Goal: Task Accomplishment & Management: Use online tool/utility

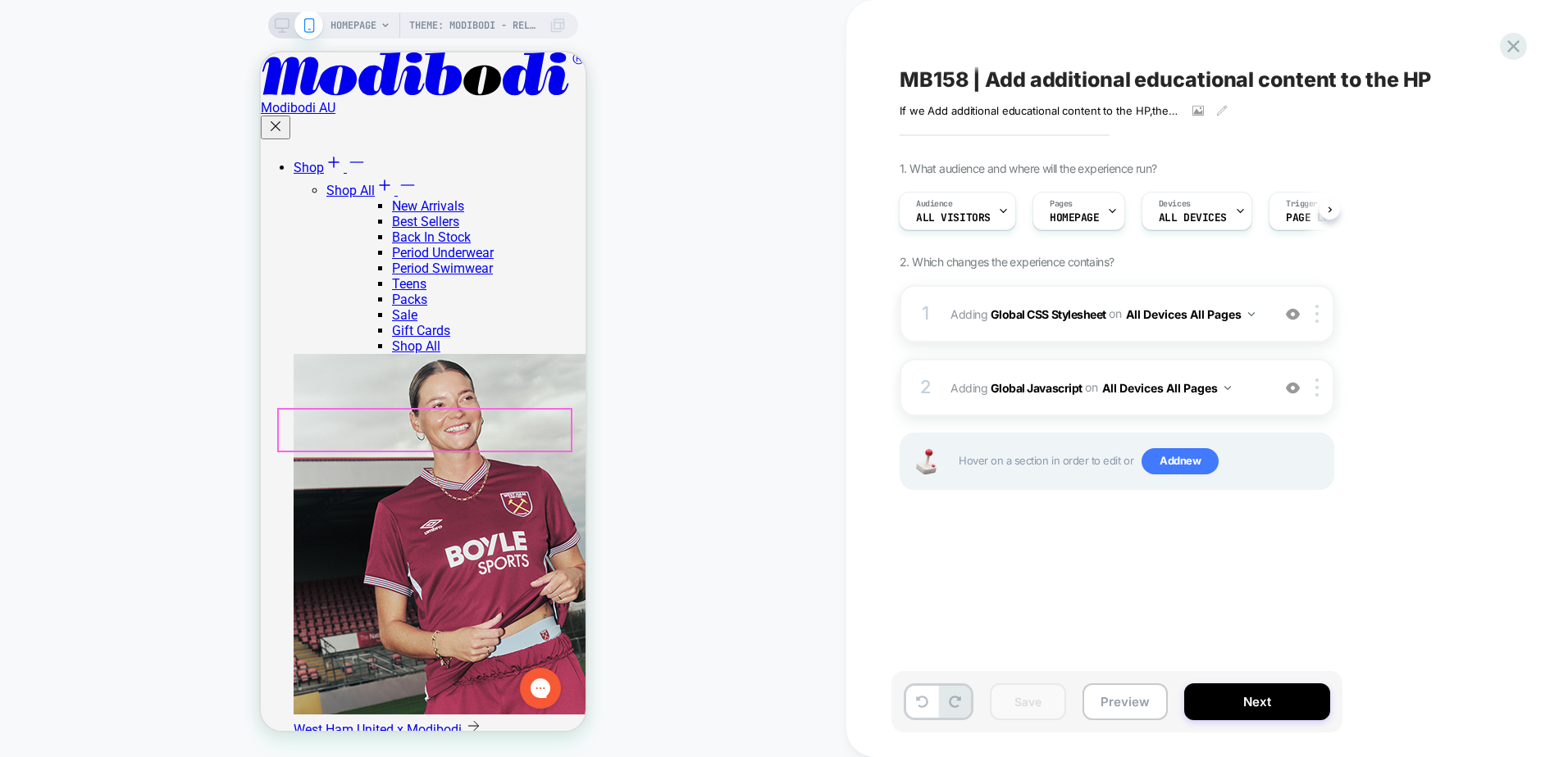
scroll to position [574, 0]
click at [1054, 337] on div "1 Adding Global CSS Stylesheet on All Devices All Pages Add Before Add After Ta…" at bounding box center [1117, 314] width 434 height 57
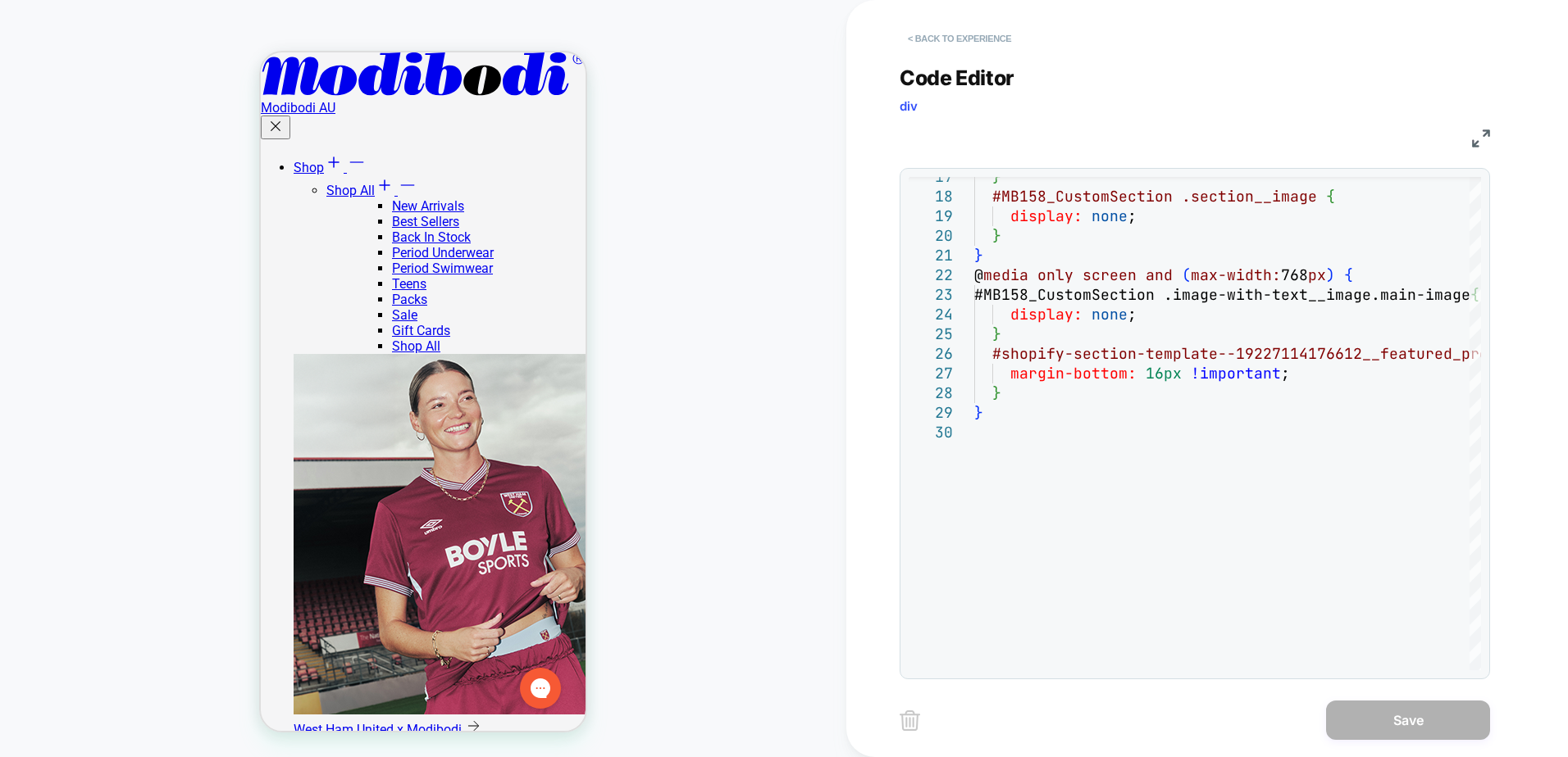
click at [962, 34] on button "< Back to experience" at bounding box center [959, 38] width 120 height 26
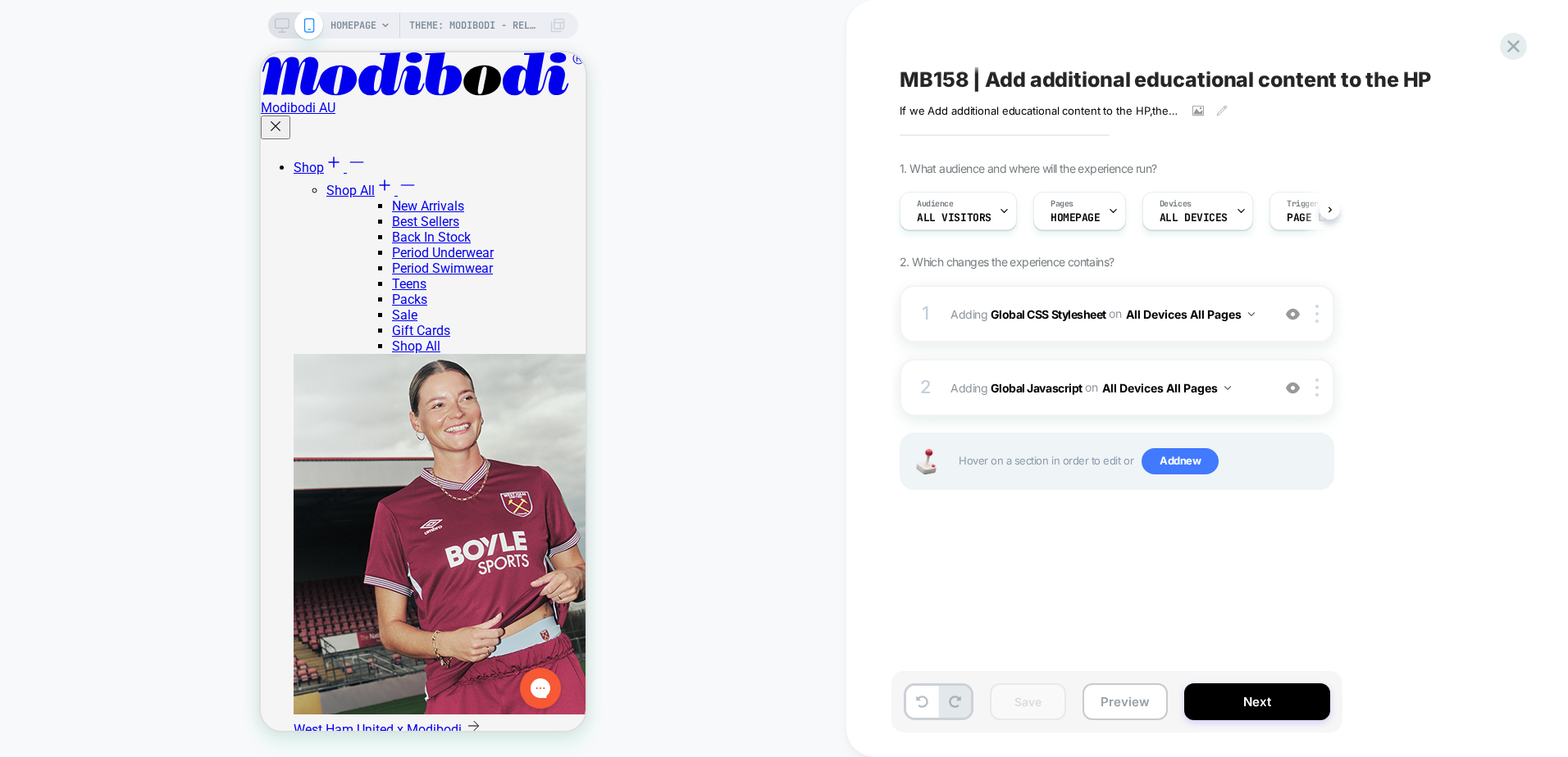
scroll to position [0, 1]
click at [1522, 36] on icon at bounding box center [1513, 46] width 22 height 22
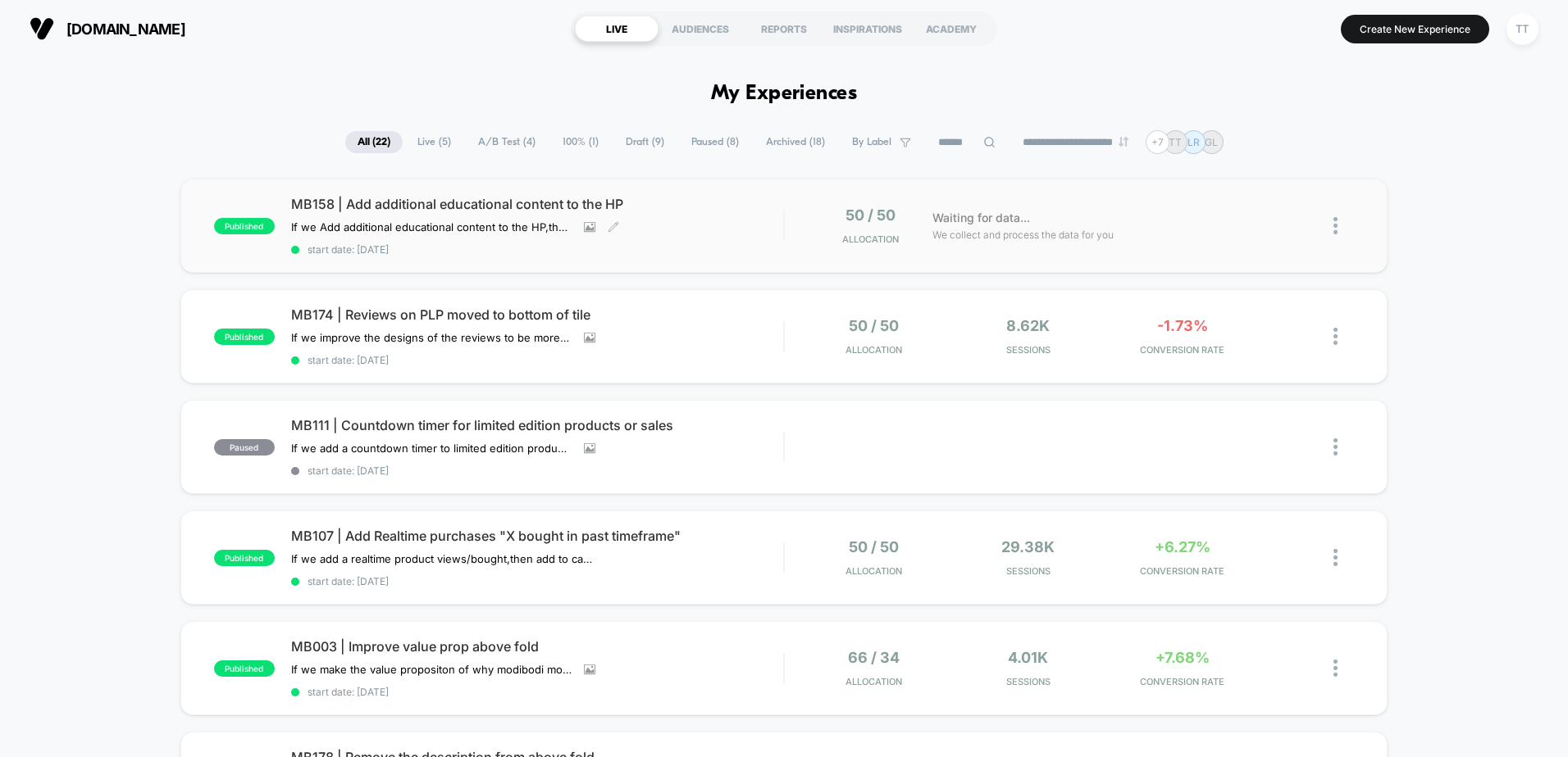
click at [684, 251] on span "start date: [DATE]" at bounding box center [537, 249] width 492 height 13
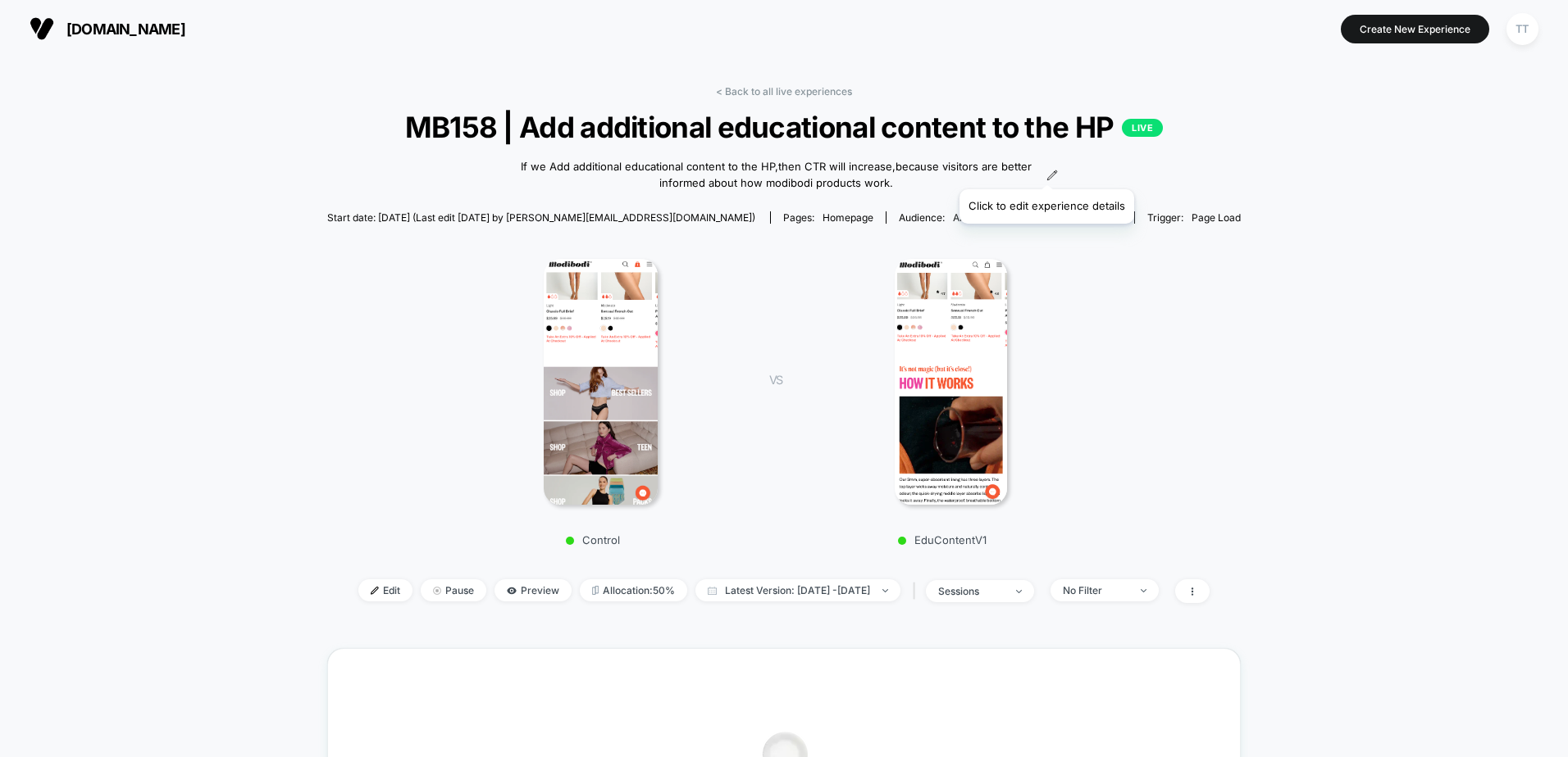
click at [1046, 170] on icon at bounding box center [1052, 176] width 12 height 12
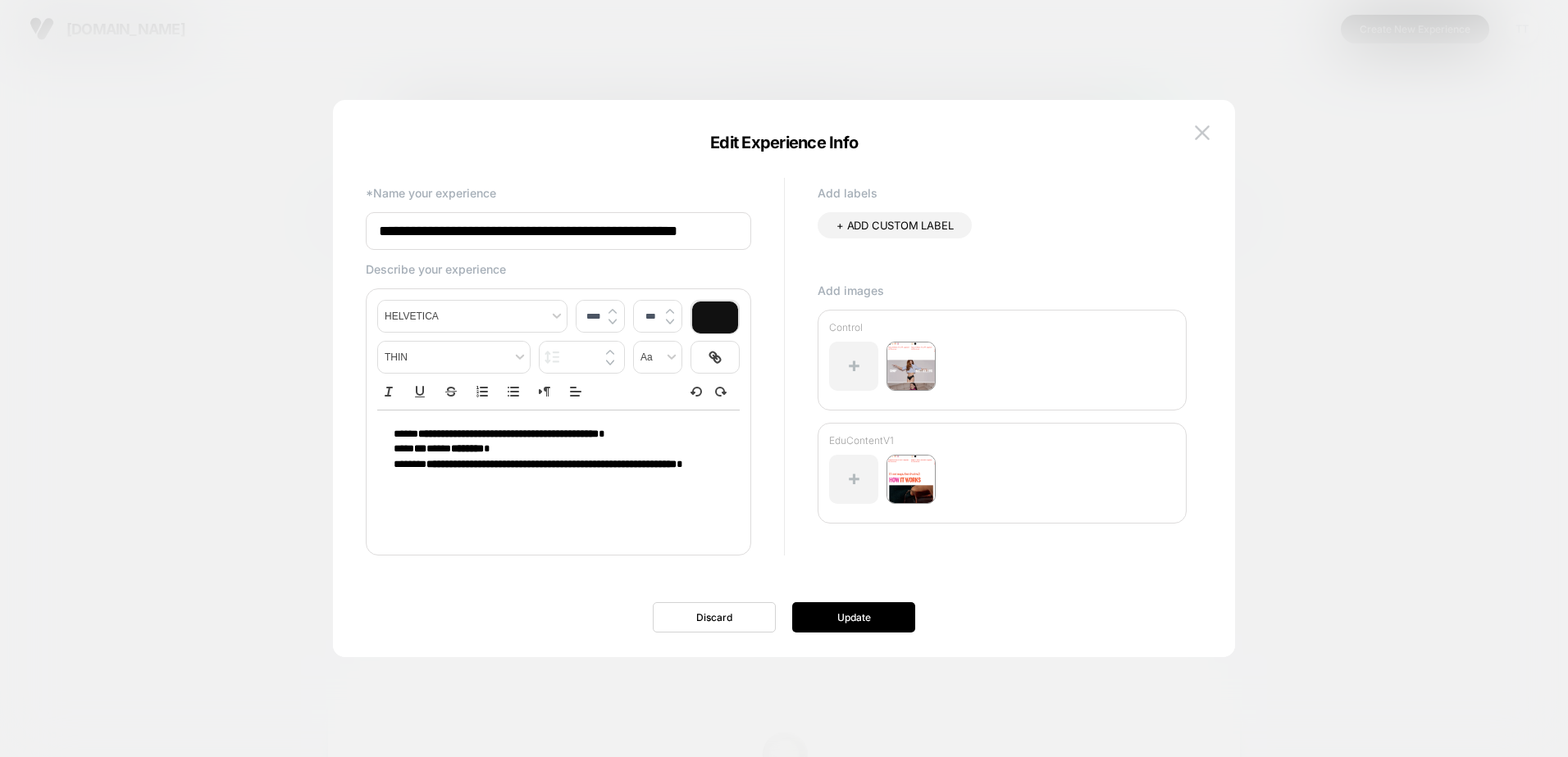
scroll to position [0, 5]
click at [1199, 140] on img at bounding box center [1202, 132] width 15 height 14
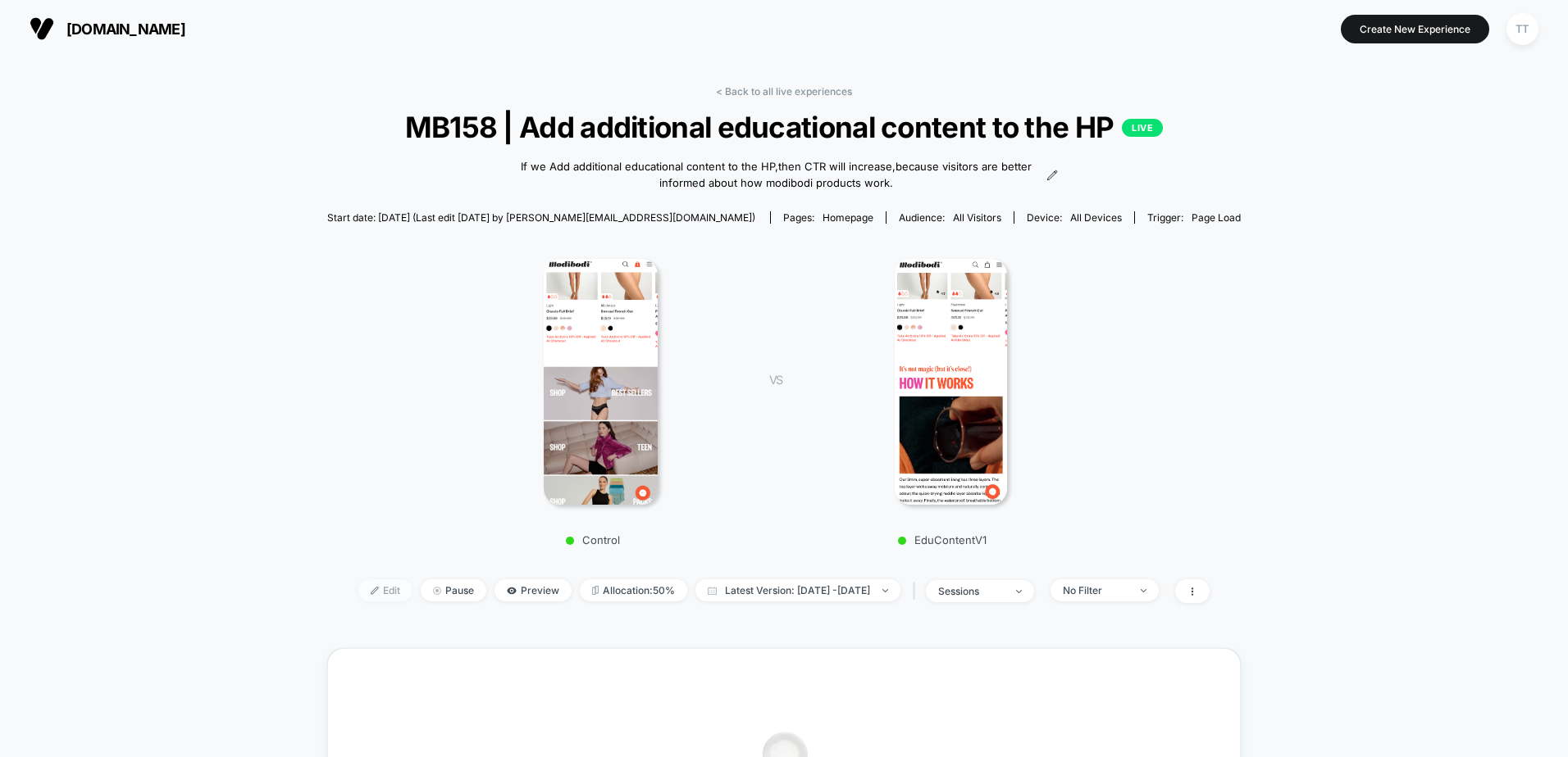
click at [367, 580] on span "Edit" at bounding box center [385, 590] width 54 height 22
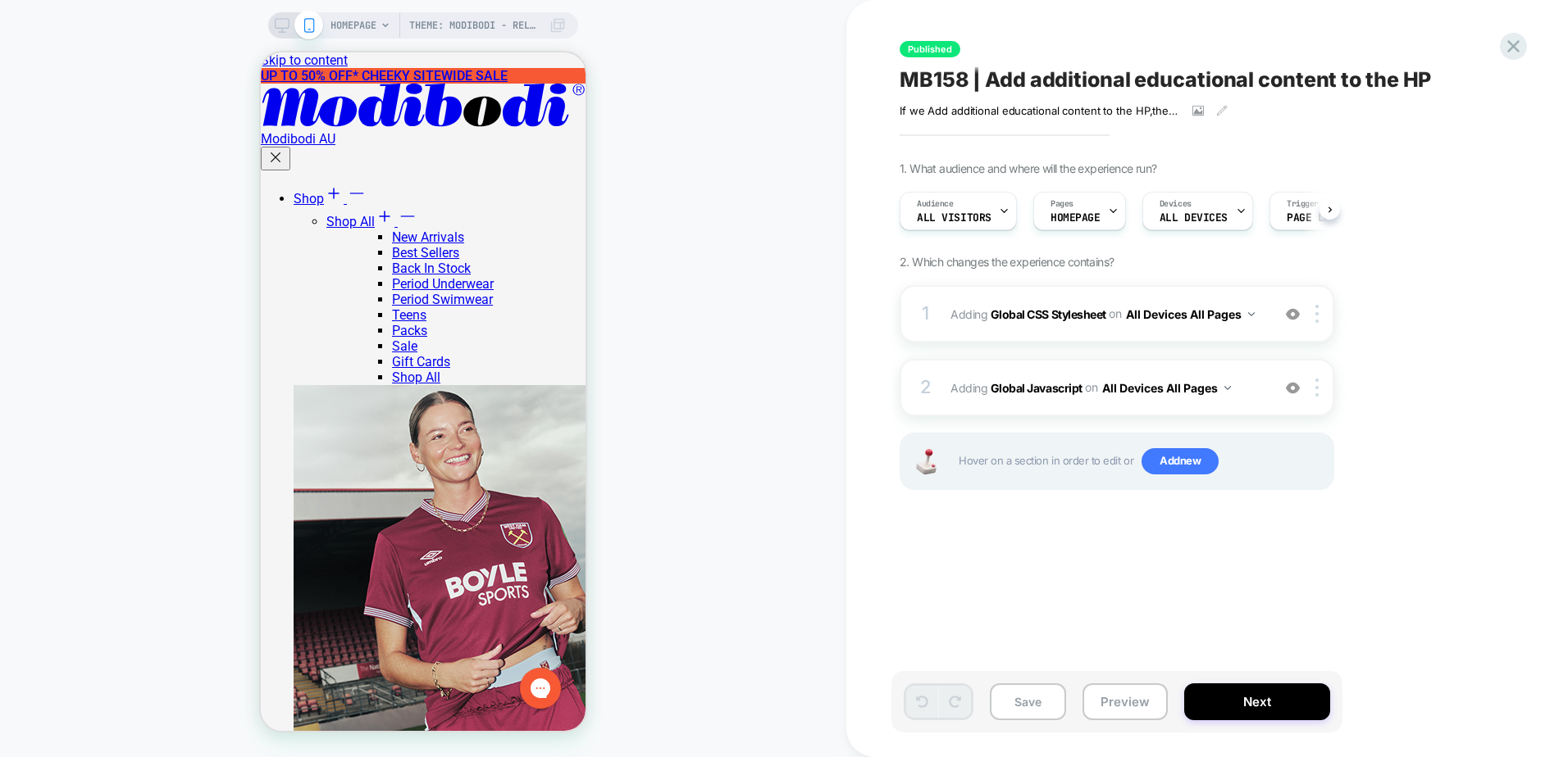
scroll to position [0, 1]
click at [1082, 332] on div "1 Adding Global CSS Stylesheet on All Devices All Pages Add Before Add After Ta…" at bounding box center [1117, 314] width 434 height 57
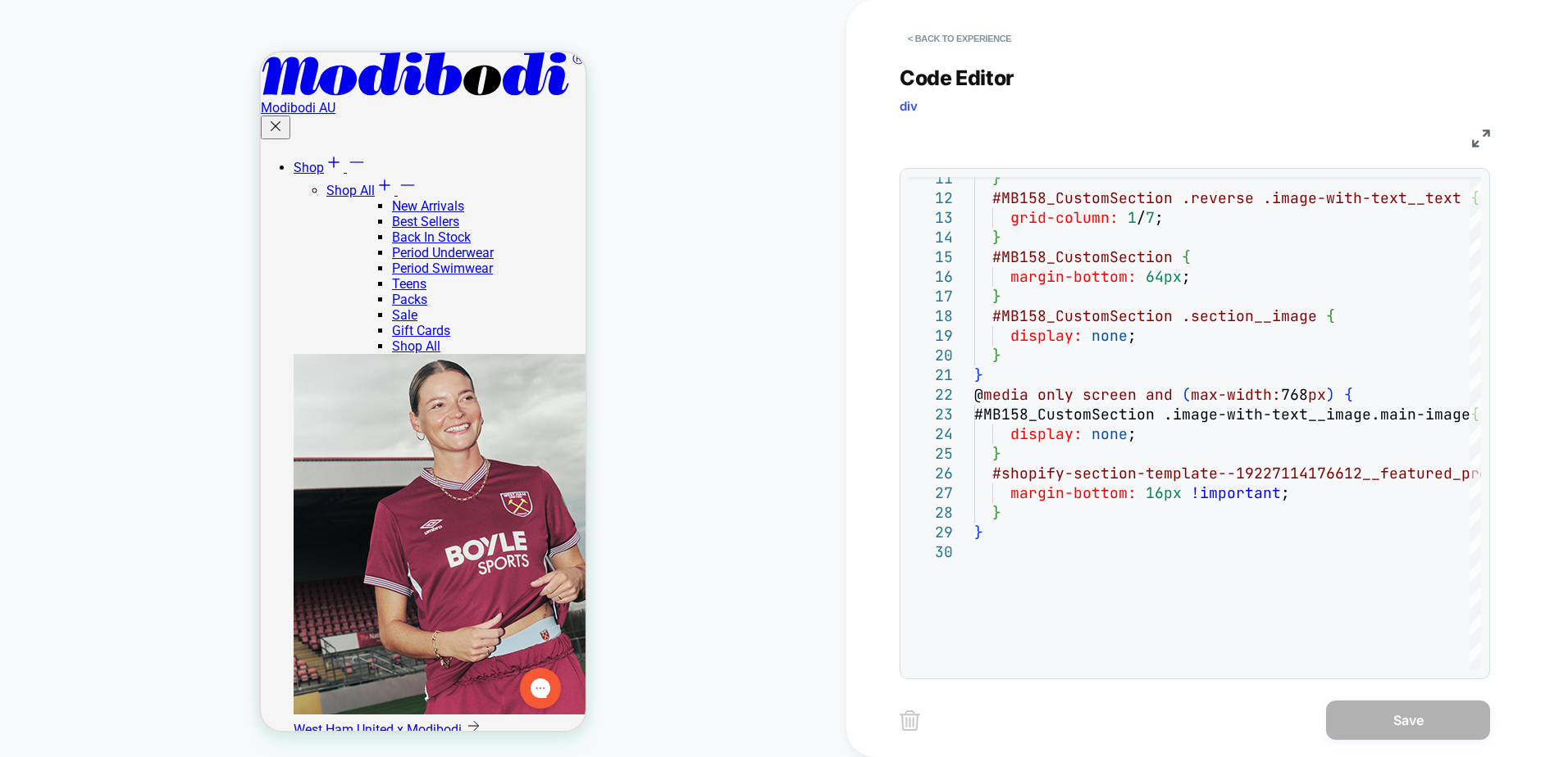
scroll to position [492, 0]
click at [1119, 543] on div "} #MB158_CustomSection .reverse .image-with-text__text { grid-column: 1 / 7 ; }…" at bounding box center [1311, 504] width 676 height 1063
click at [1059, 474] on div "} #MB158_CustomSection .reverse .image-with-text__text { grid-column: 1 / 7 ; }…" at bounding box center [1311, 504] width 676 height 1063
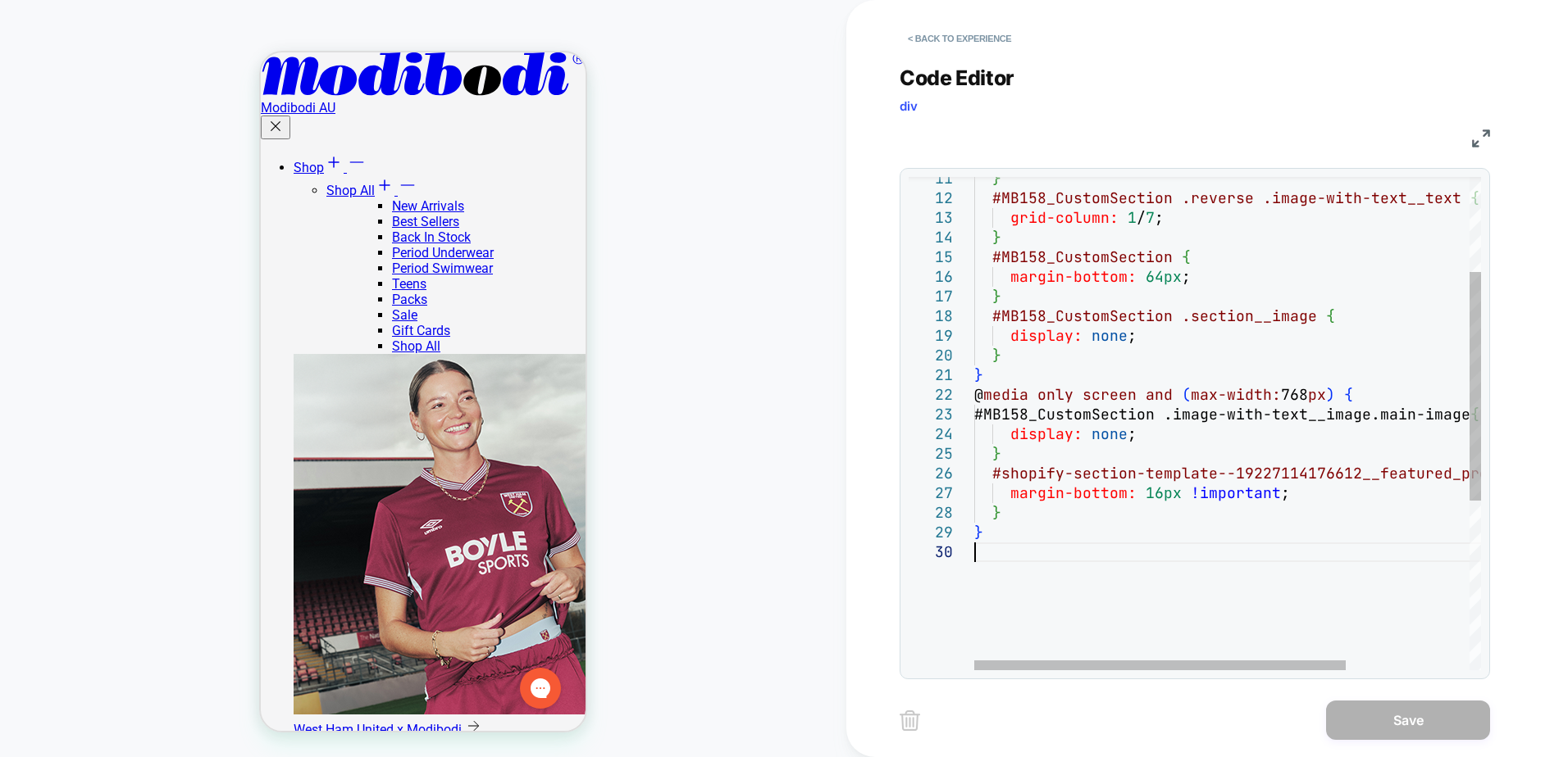
click at [1028, 578] on div "} #MB158_CustomSection .reverse .image-with-text__text { grid-column: 1 / 7 ; }…" at bounding box center [1311, 504] width 676 height 1063
click at [1009, 475] on div "} #MB158_CustomSection .reverse .image-with-text__text { grid-column: 1 / 7 ; }…" at bounding box center [1311, 504] width 676 height 1063
click at [998, 468] on div "} #MB158_CustomSection .reverse .image-with-text__text { grid-column: 1 / 7 ; }…" at bounding box center [1311, 504] width 676 height 1063
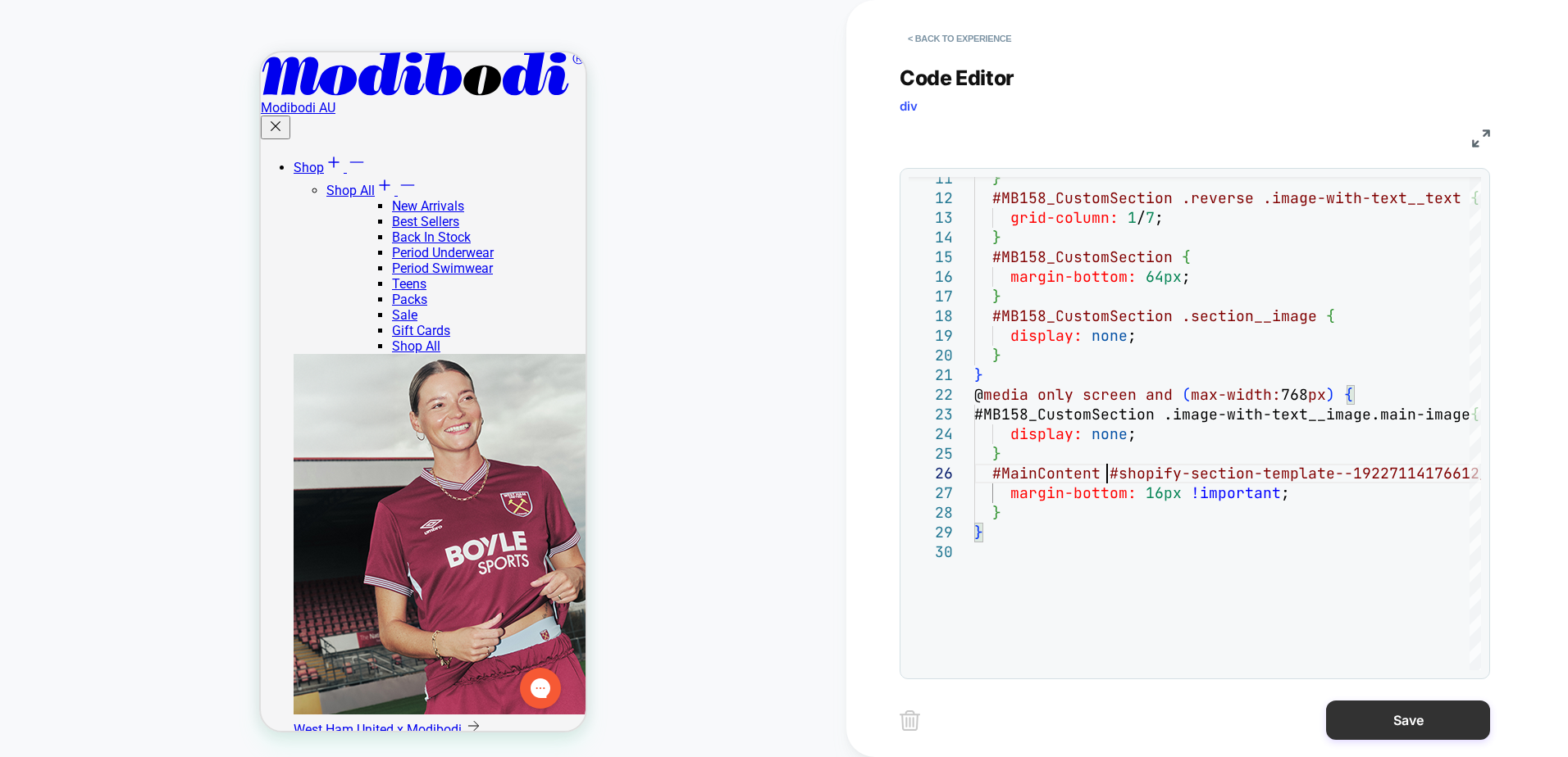
type textarea "**********"
click at [1381, 712] on button "Save" at bounding box center [1407, 720] width 164 height 40
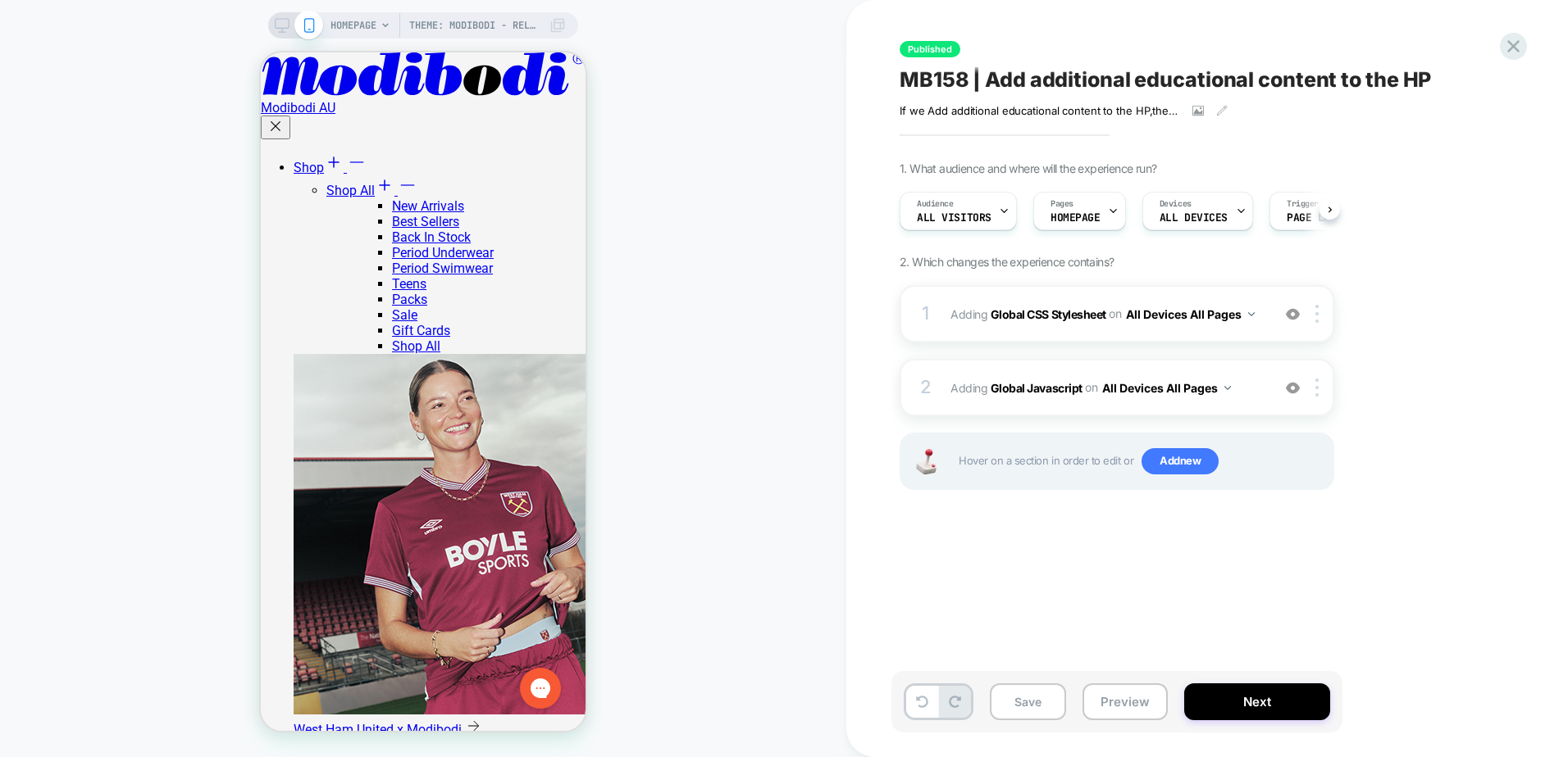
scroll to position [0, 1]
click at [1017, 719] on button "Save" at bounding box center [1028, 701] width 77 height 37
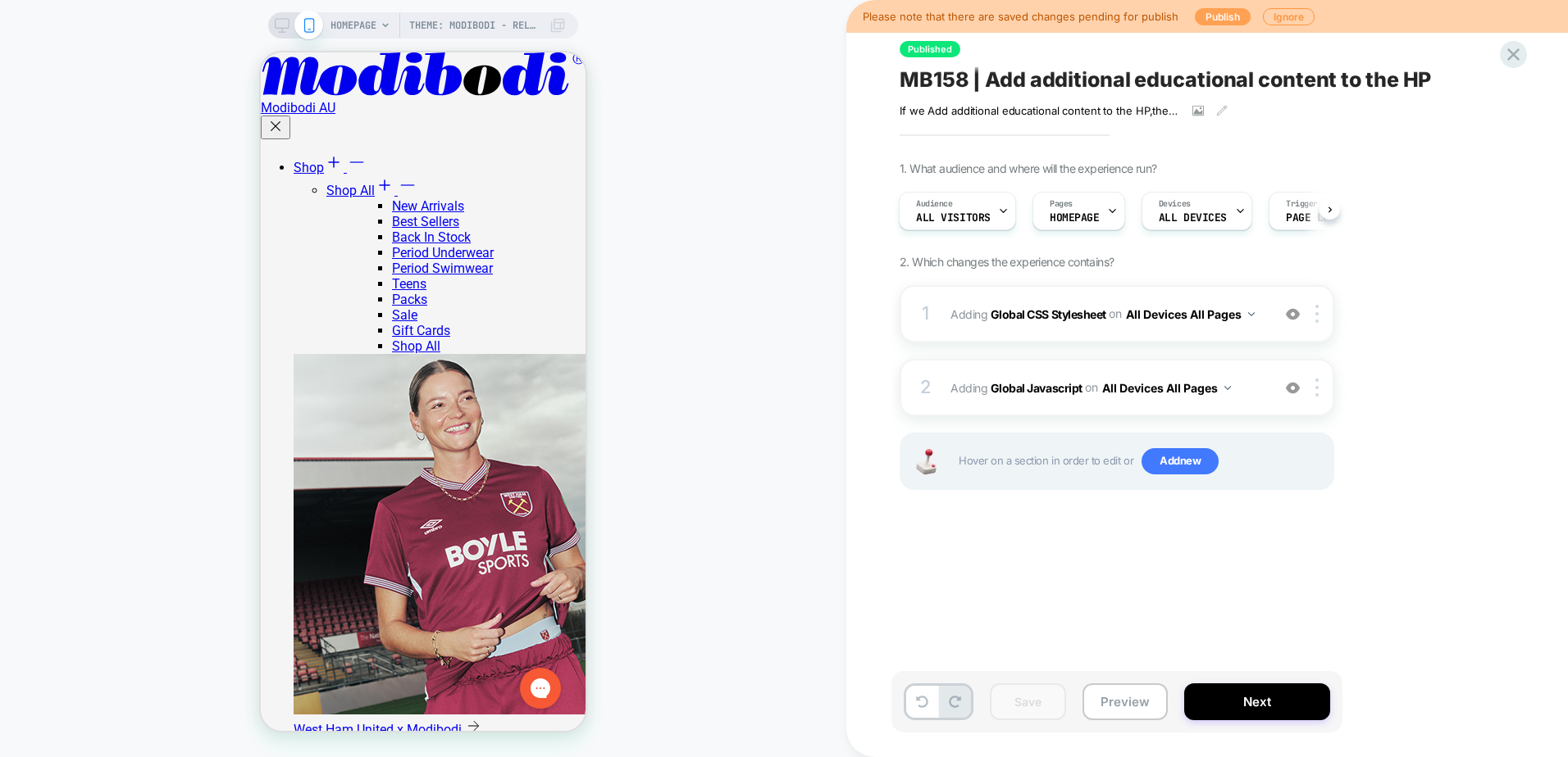
click at [1213, 19] on button "Publish" at bounding box center [1222, 17] width 56 height 17
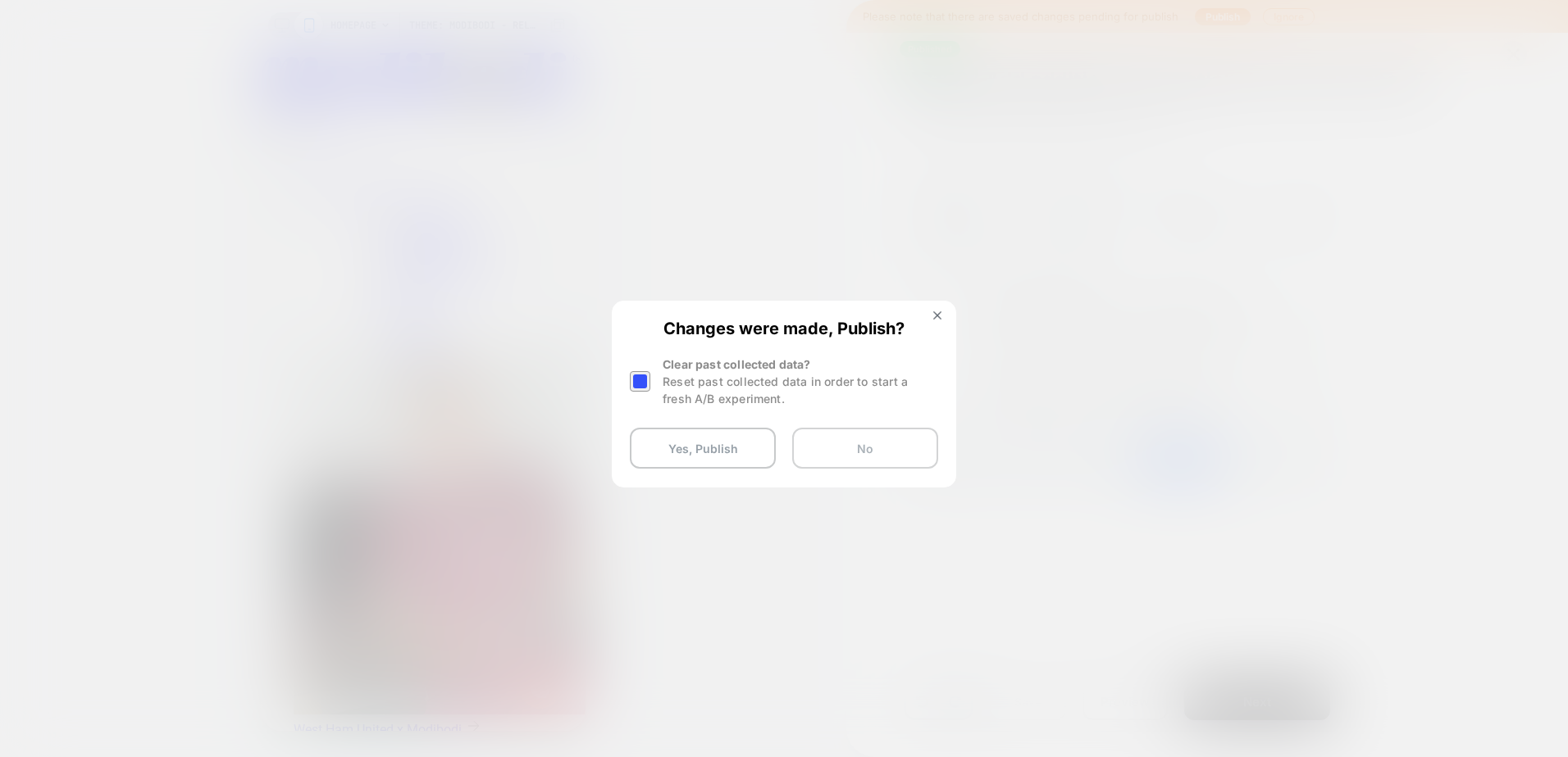
click at [884, 458] on button "No" at bounding box center [864, 448] width 146 height 41
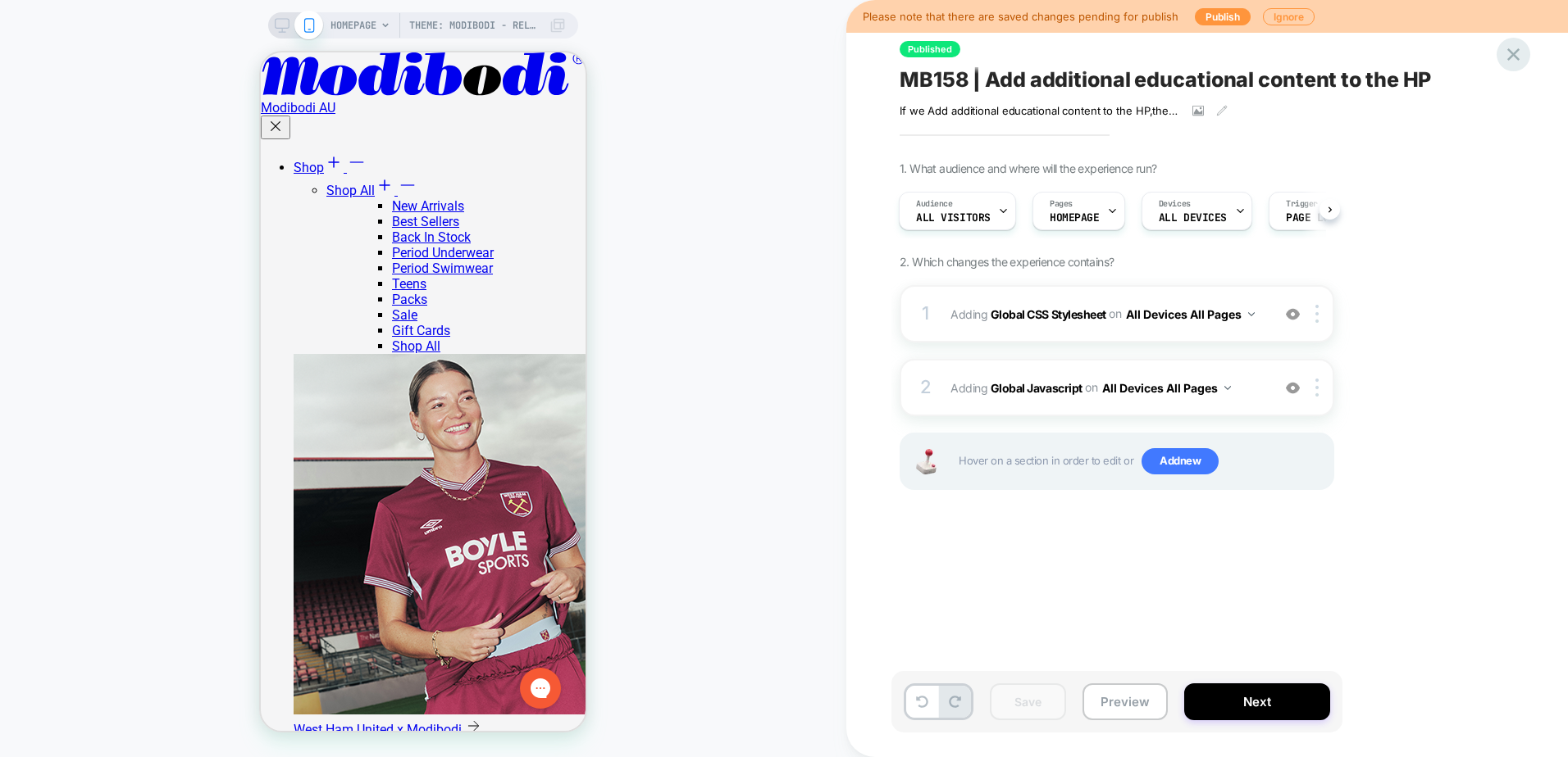
click at [1527, 48] on div at bounding box center [1513, 55] width 34 height 34
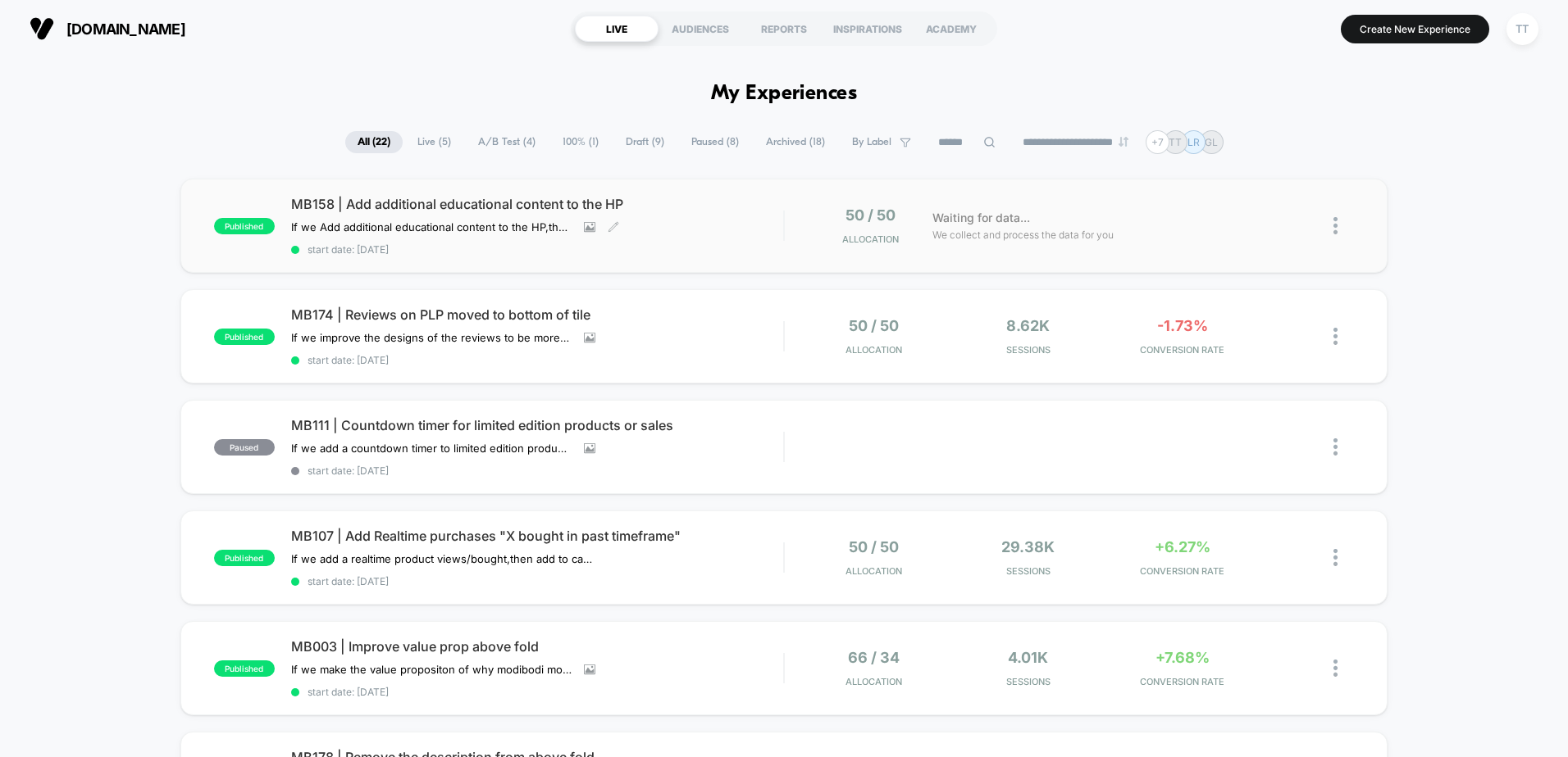
click at [756, 248] on span "start date: [DATE]" at bounding box center [537, 249] width 492 height 13
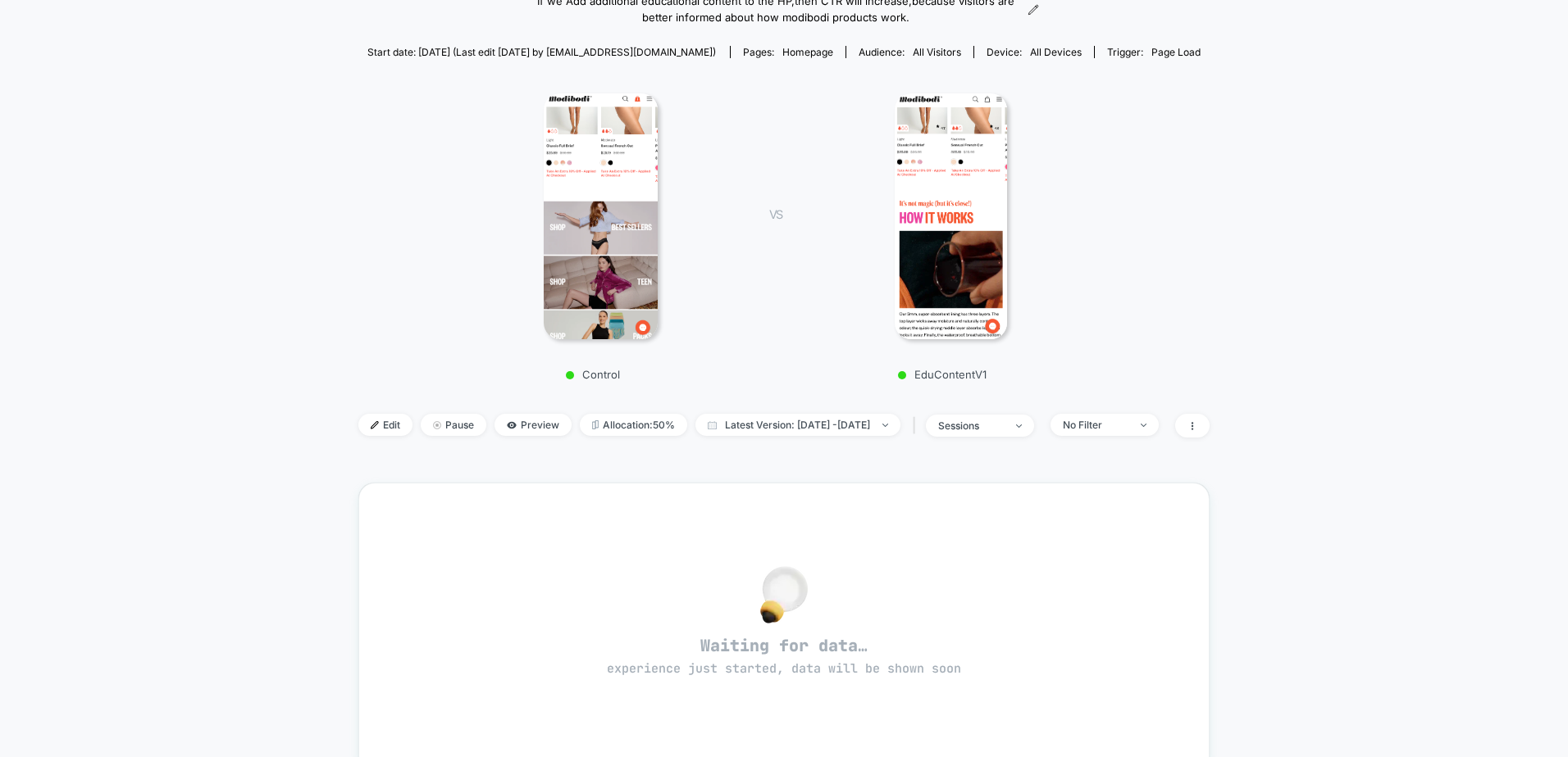
scroll to position [147, 0]
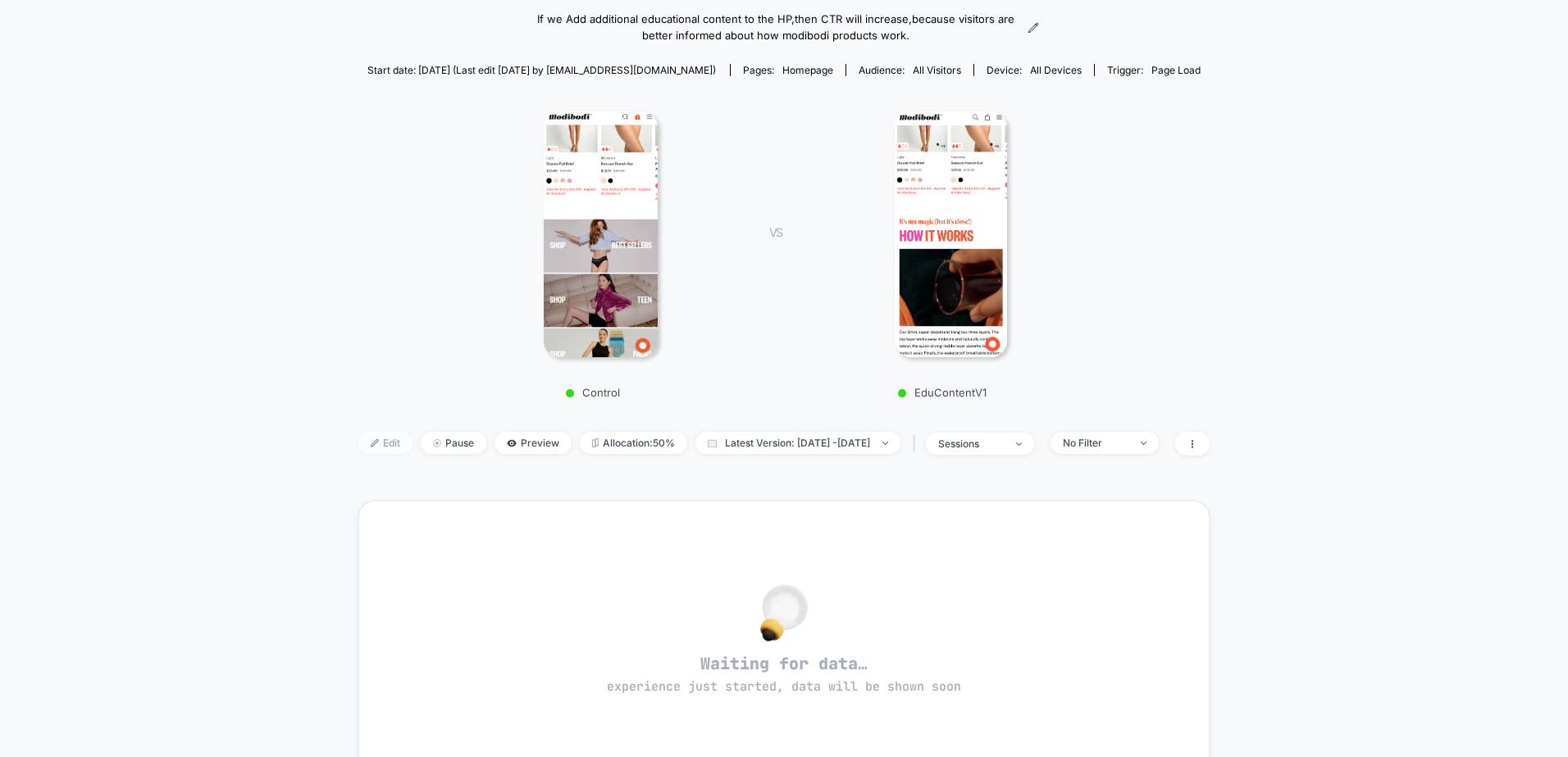
click at [364, 452] on span "Edit" at bounding box center [385, 442] width 54 height 22
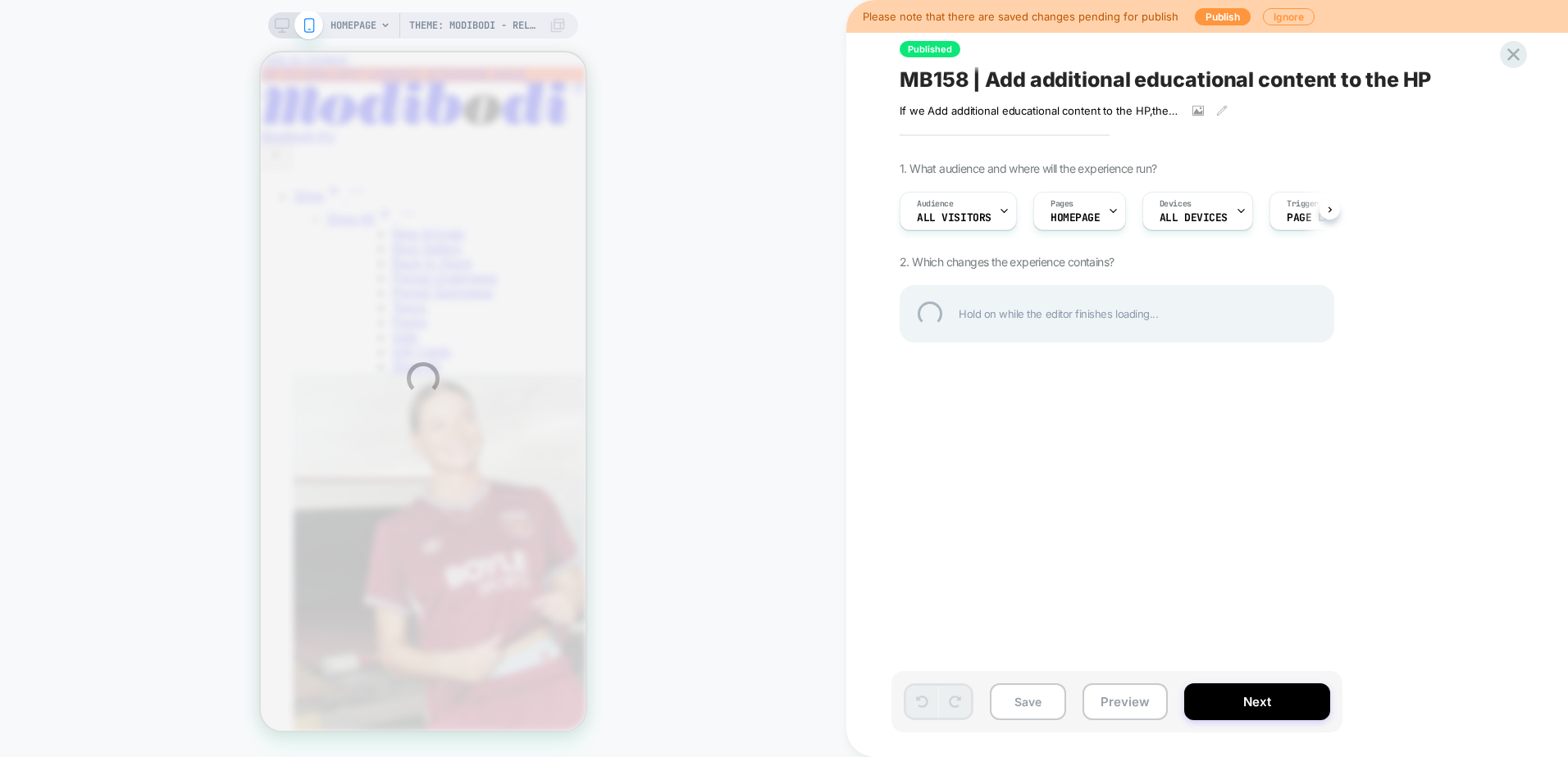
click at [1214, 13] on div "Theme: Modibodi - Release v1.2.4 HOMEPAGE Theme: Modibodi - Release v1.2.4 Plea…" at bounding box center [784, 378] width 1568 height 757
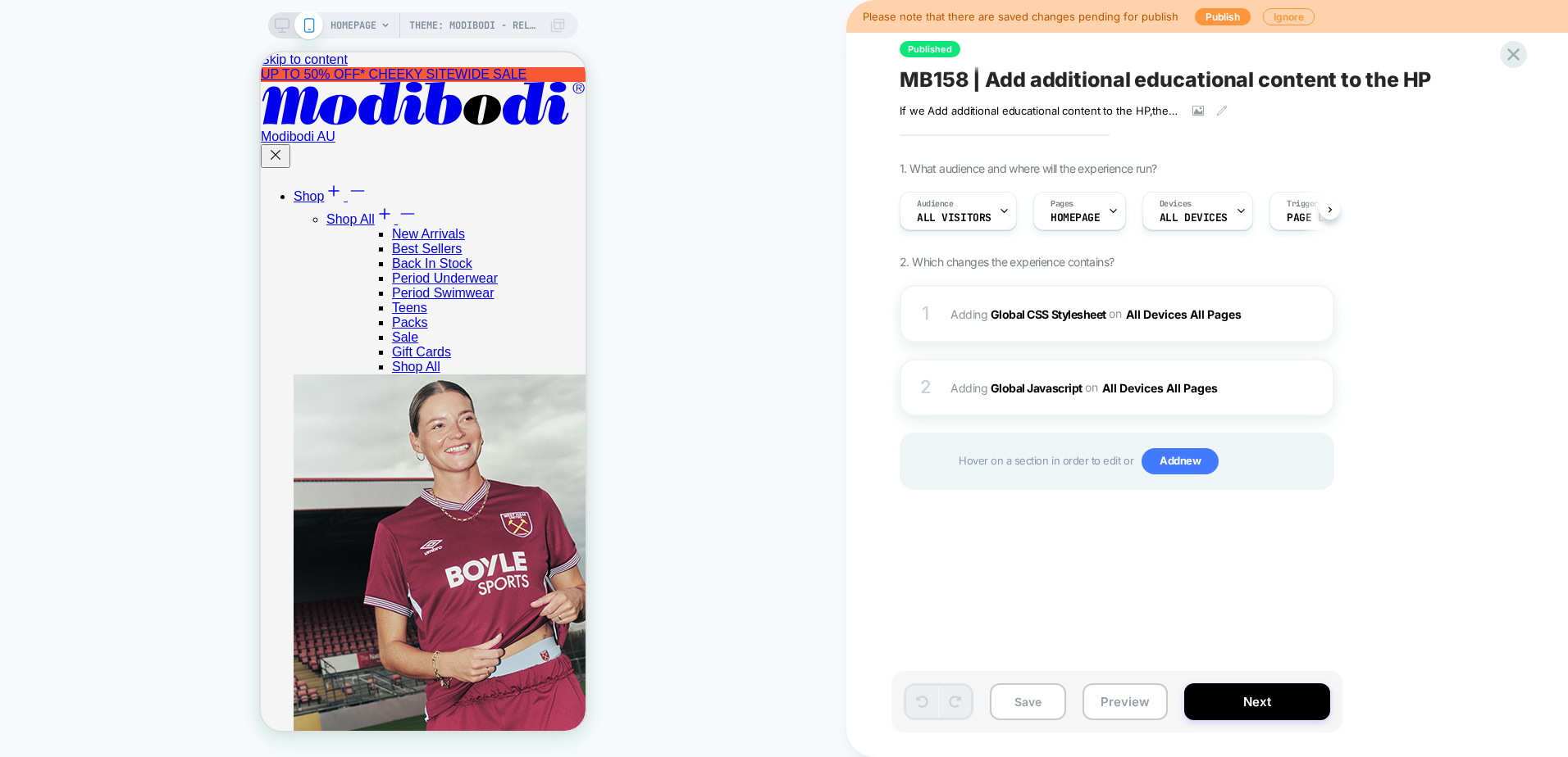
click at [1214, 13] on button "Publish" at bounding box center [1222, 17] width 56 height 17
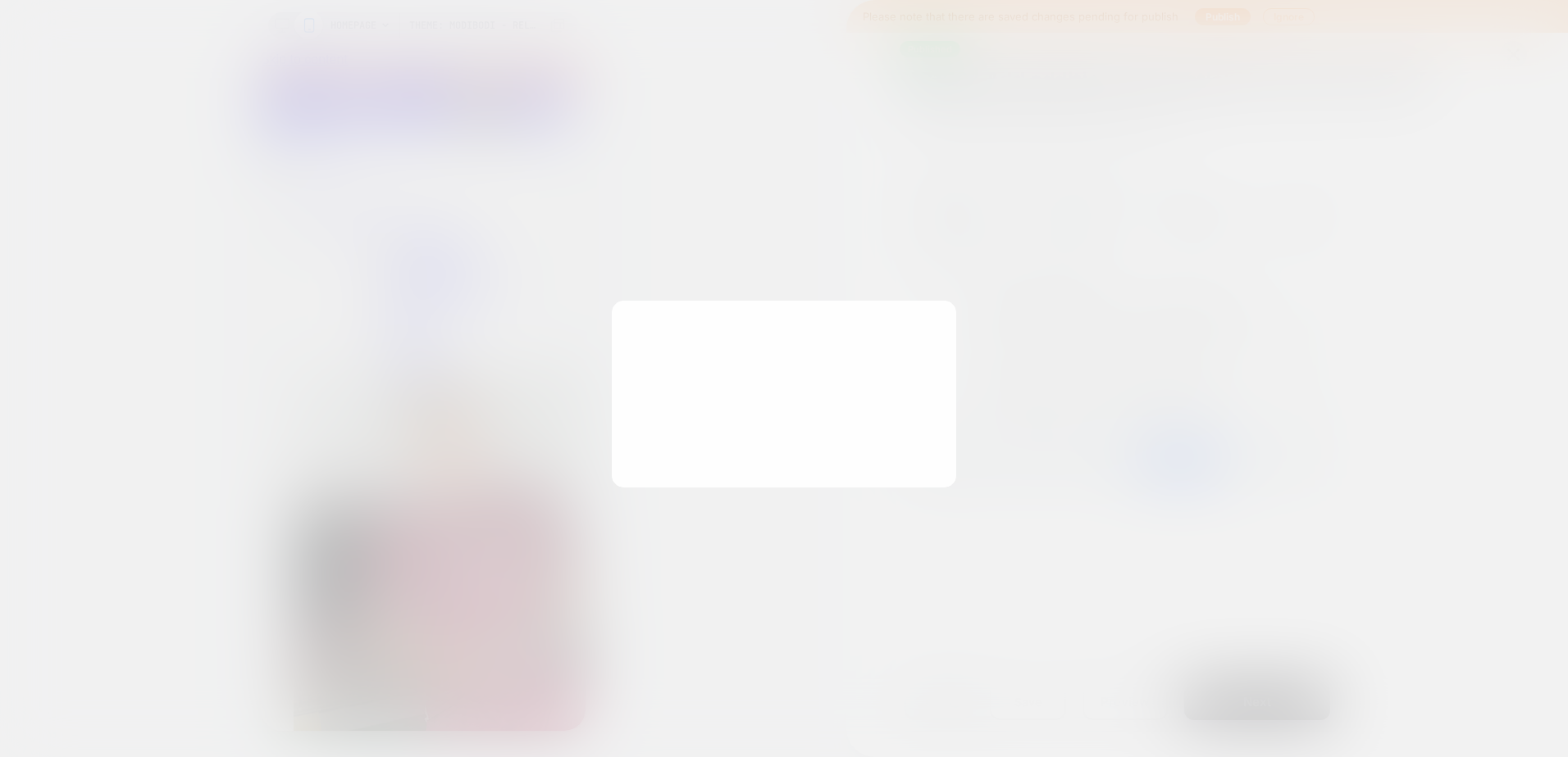
scroll to position [0, 1]
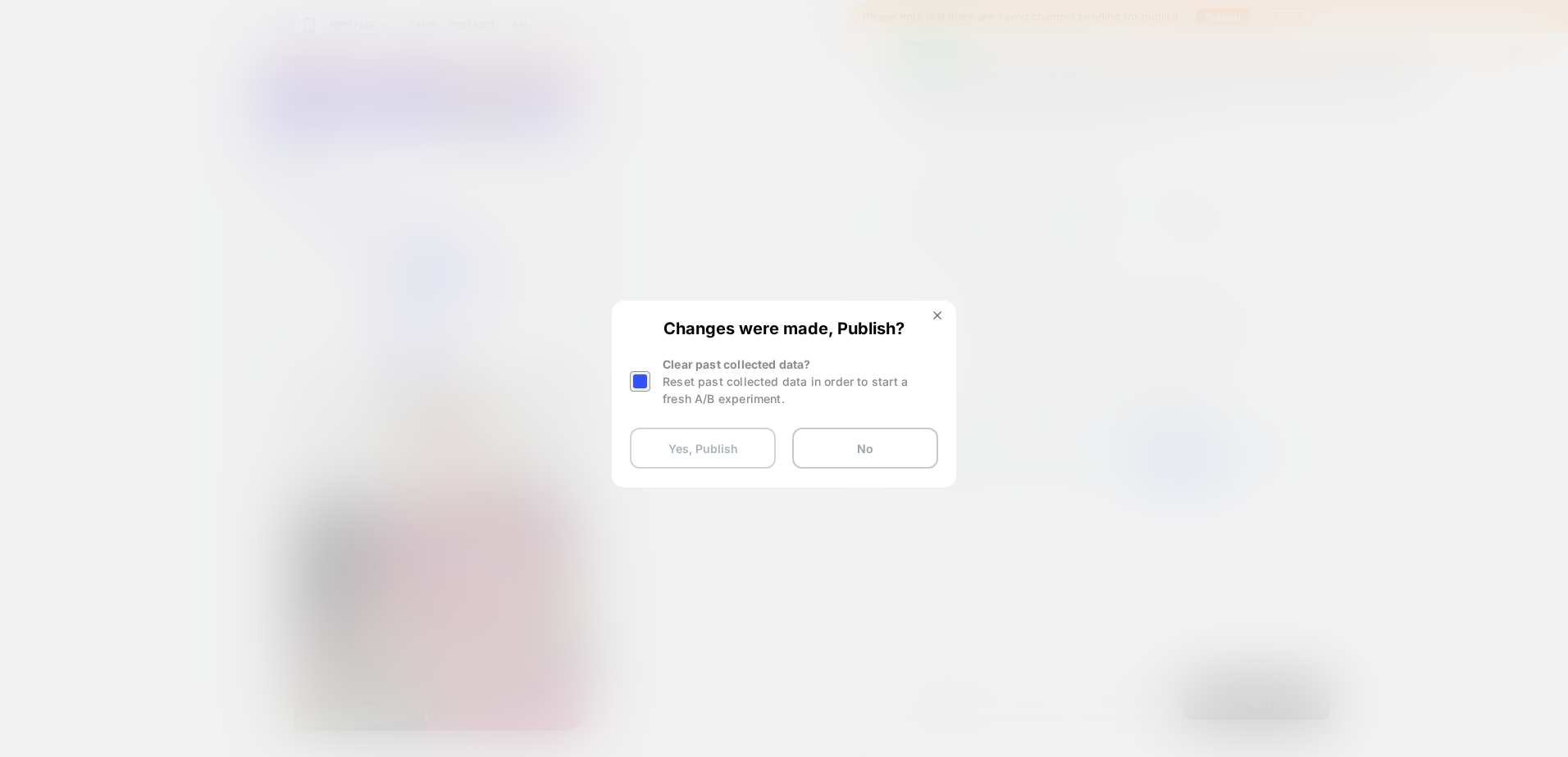
click at [709, 455] on button "Yes, Publish" at bounding box center [702, 448] width 146 height 41
click at [637, 389] on div at bounding box center [640, 381] width 20 height 20
click at [686, 449] on button "Yes, Publish" at bounding box center [702, 448] width 146 height 41
click at [714, 432] on button "Yes, Publish" at bounding box center [702, 448] width 146 height 41
click at [726, 463] on button "Yes, Publish" at bounding box center [702, 448] width 146 height 41
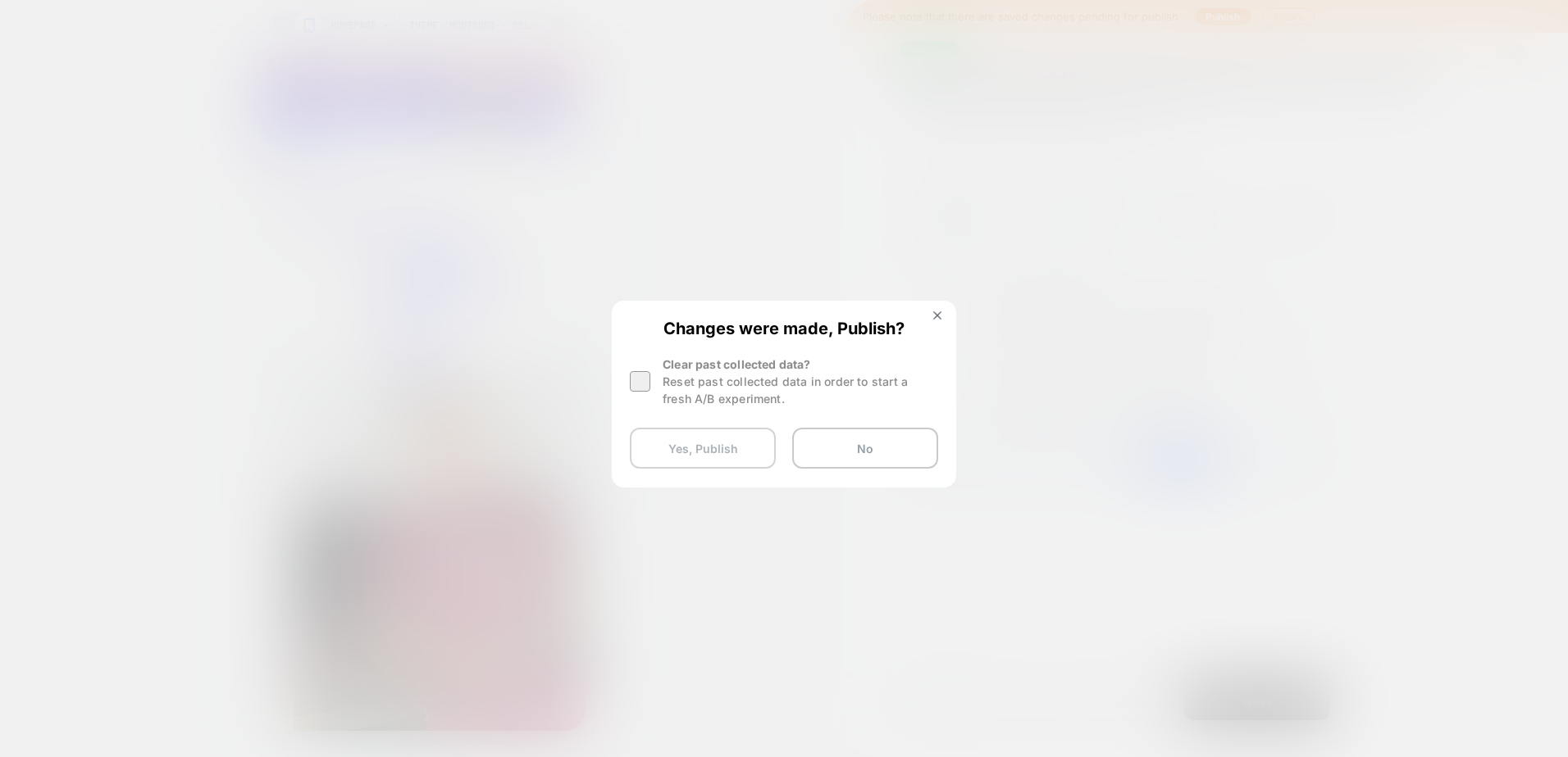
click at [721, 461] on button "Yes, Publish" at bounding box center [702, 448] width 146 height 41
click at [685, 453] on div "Theme: Modibodi - Release v1.2.4 HOMEPAGE Theme: Modibodi - Release v1.2.4 Chan…" at bounding box center [784, 378] width 1568 height 757
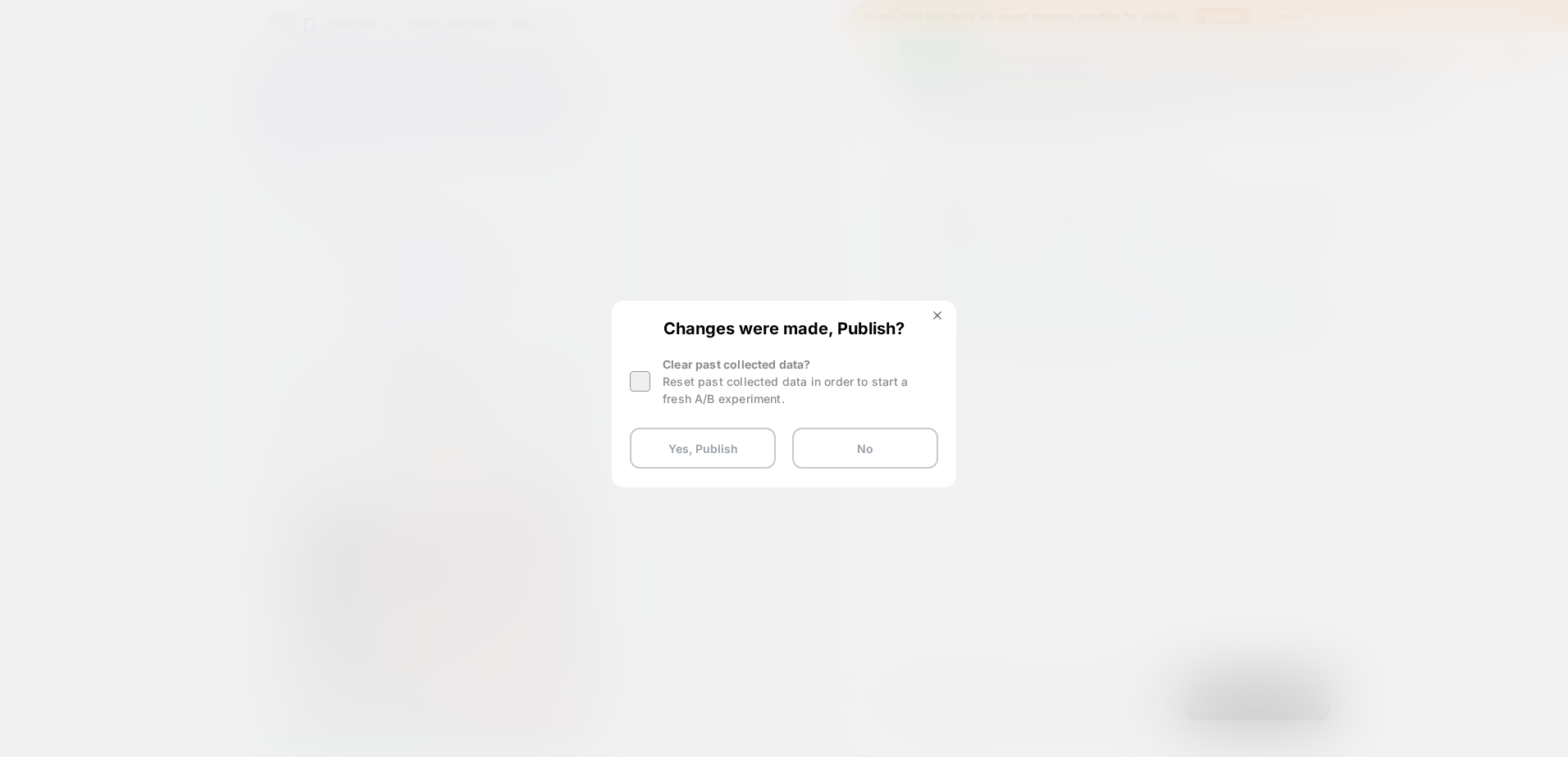
scroll to position [0, 0]
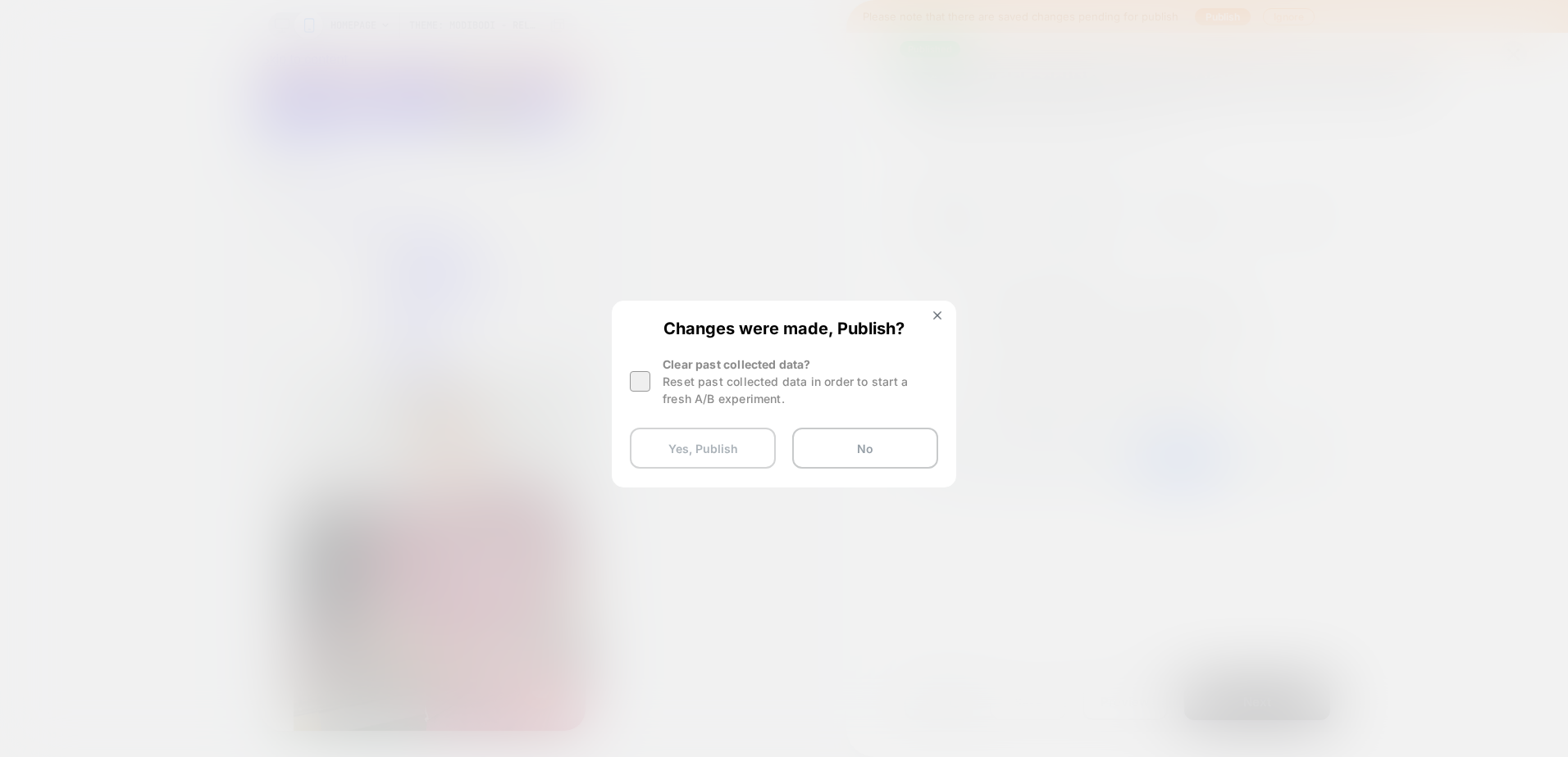
click at [740, 441] on button "Yes, Publish" at bounding box center [702, 448] width 146 height 41
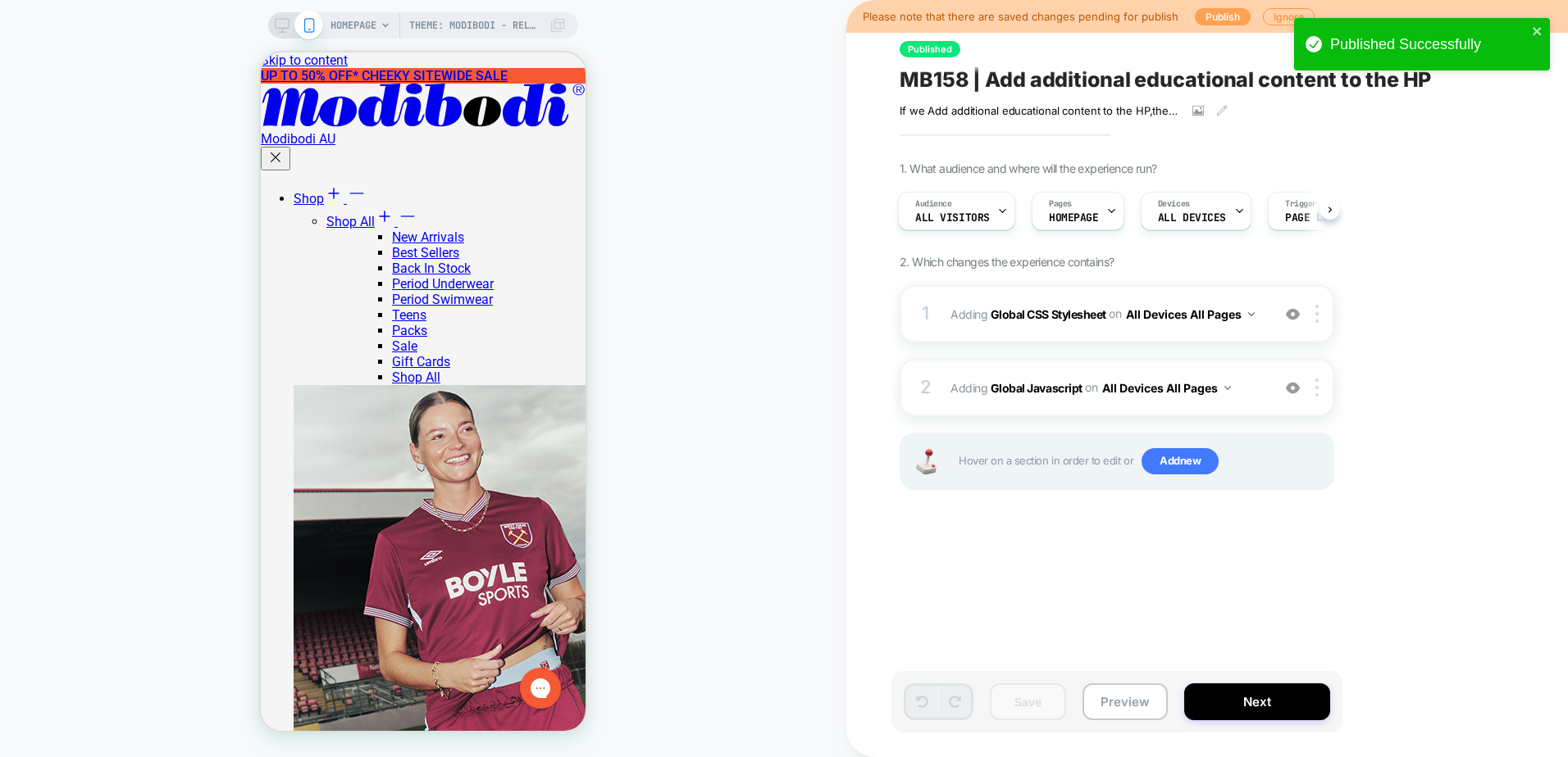
click at [1217, 13] on button "Publish" at bounding box center [1222, 17] width 56 height 17
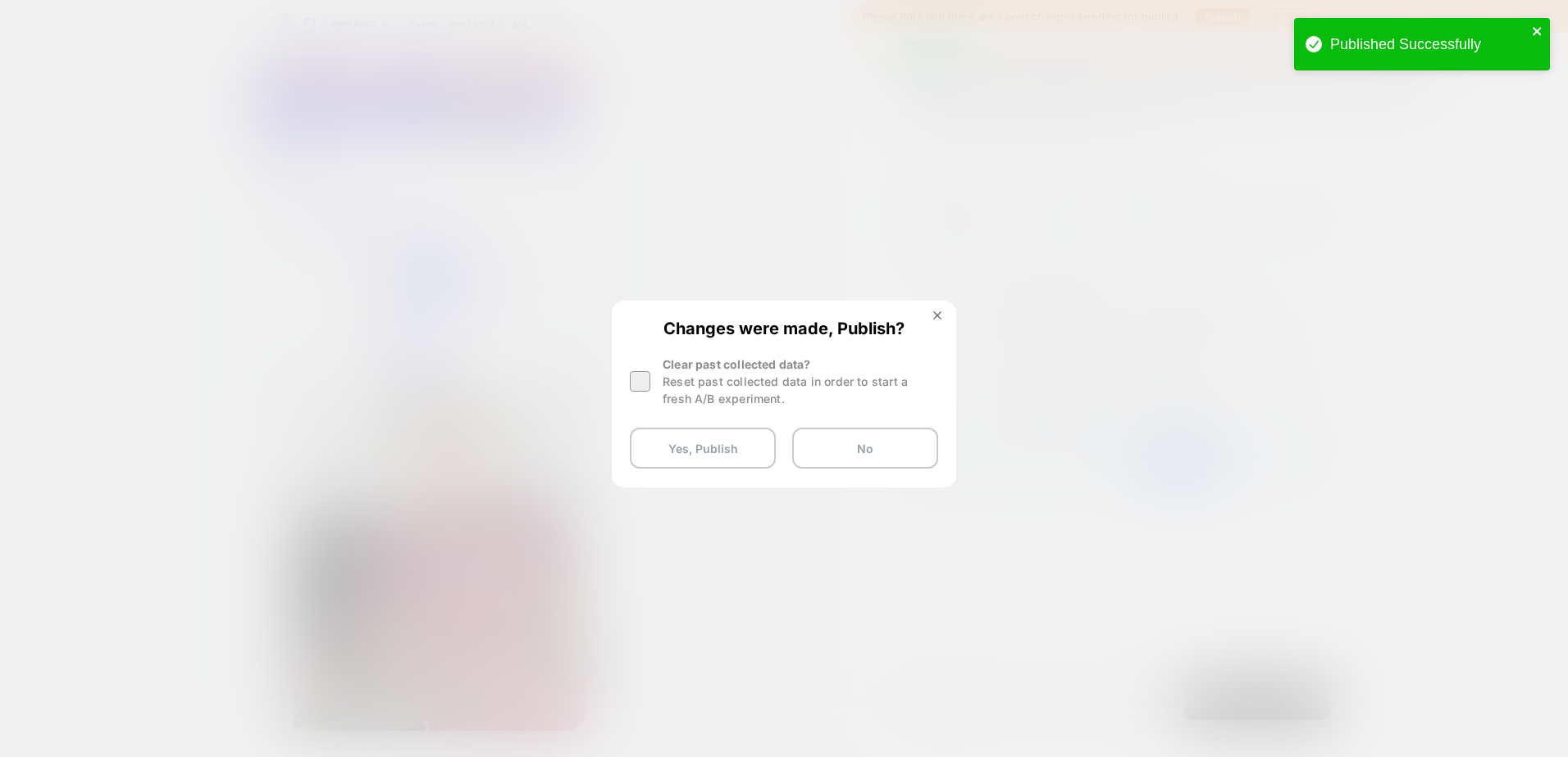
click at [1534, 31] on icon "close" at bounding box center [1538, 31] width 12 height 13
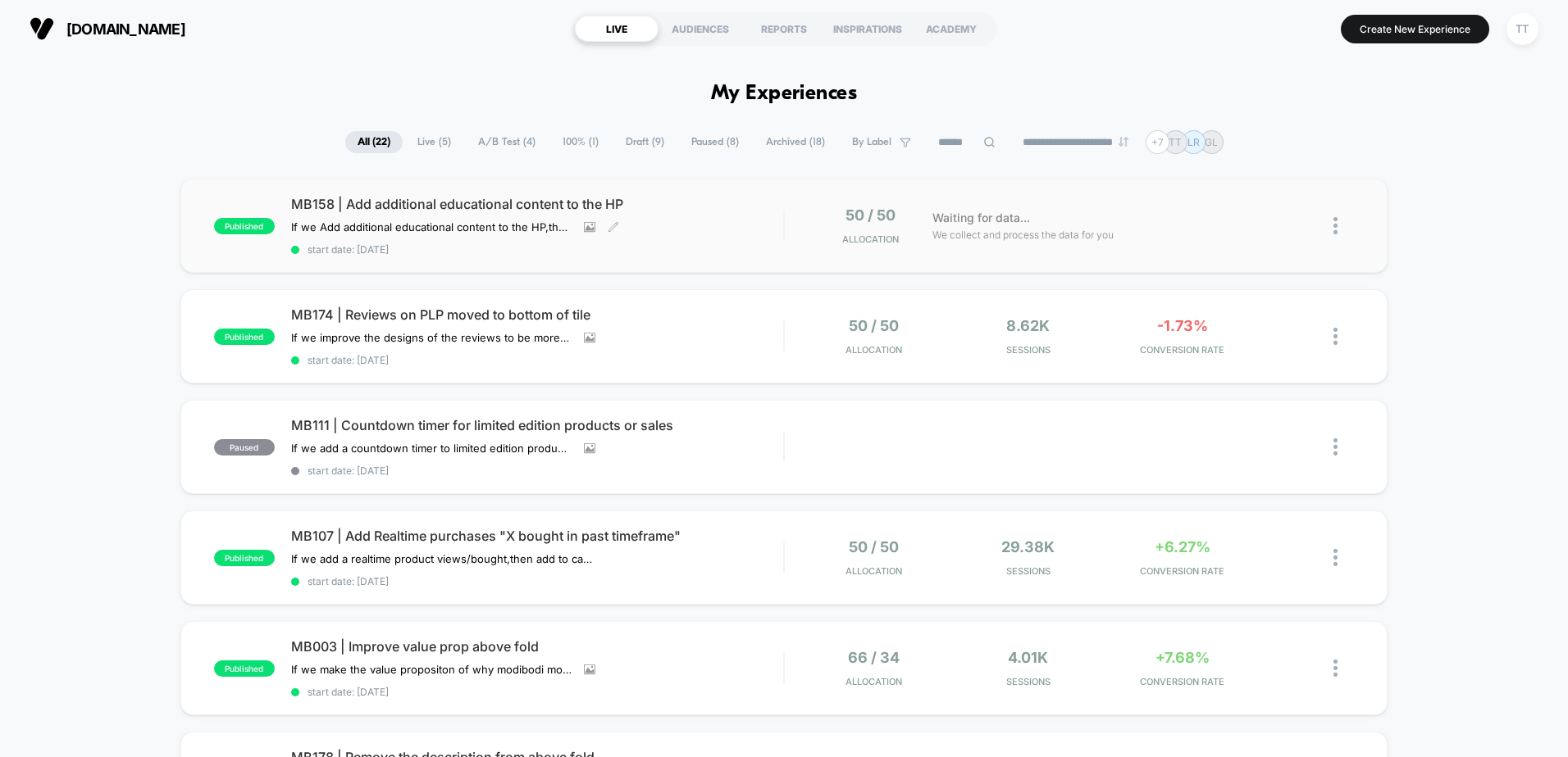
click at [665, 230] on div "MB158 | Add additional educational content to the HP If we Add additional educa…" at bounding box center [537, 225] width 492 height 60
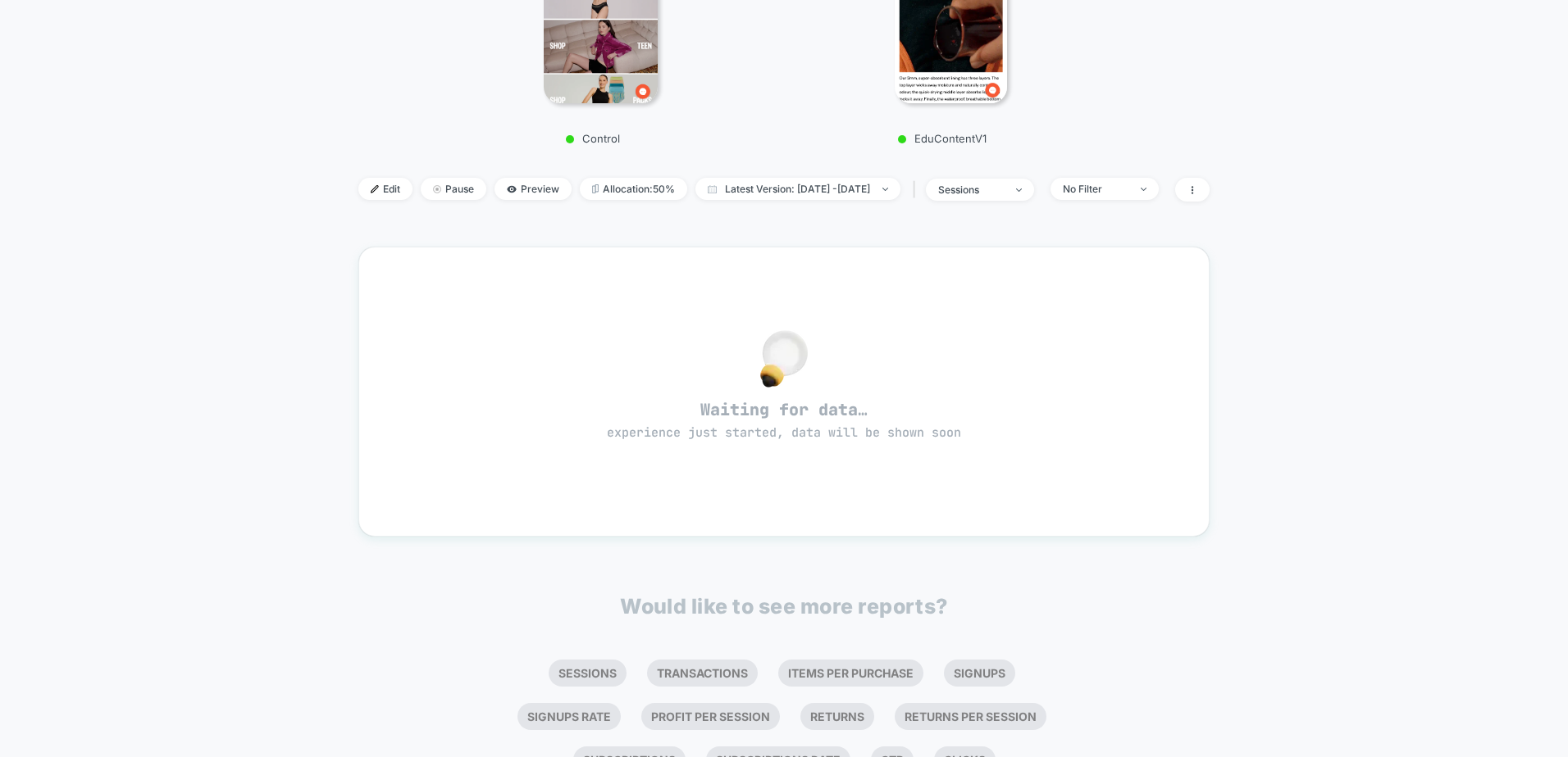
scroll to position [475, 0]
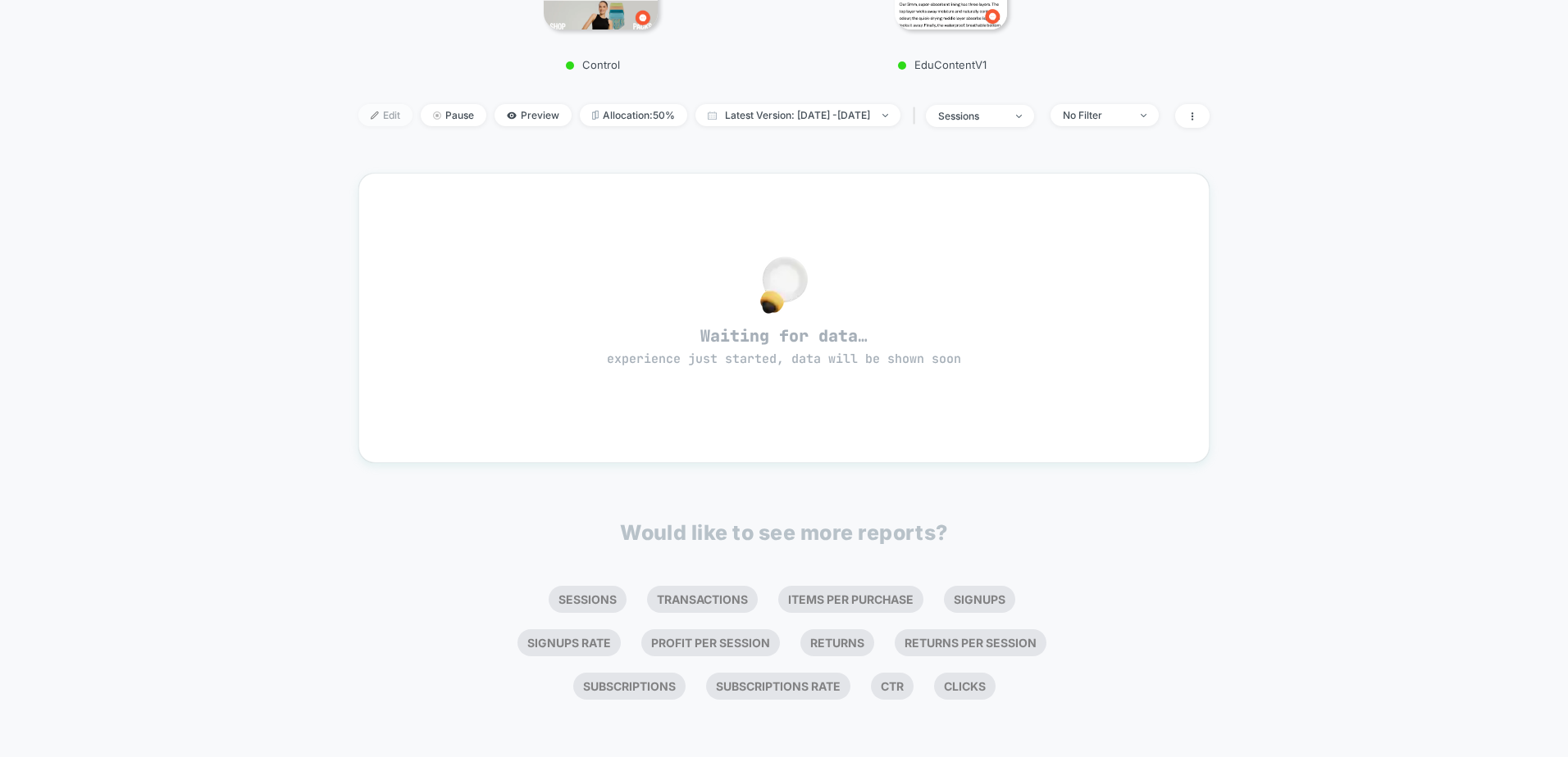
click at [369, 114] on span "Edit" at bounding box center [385, 115] width 54 height 22
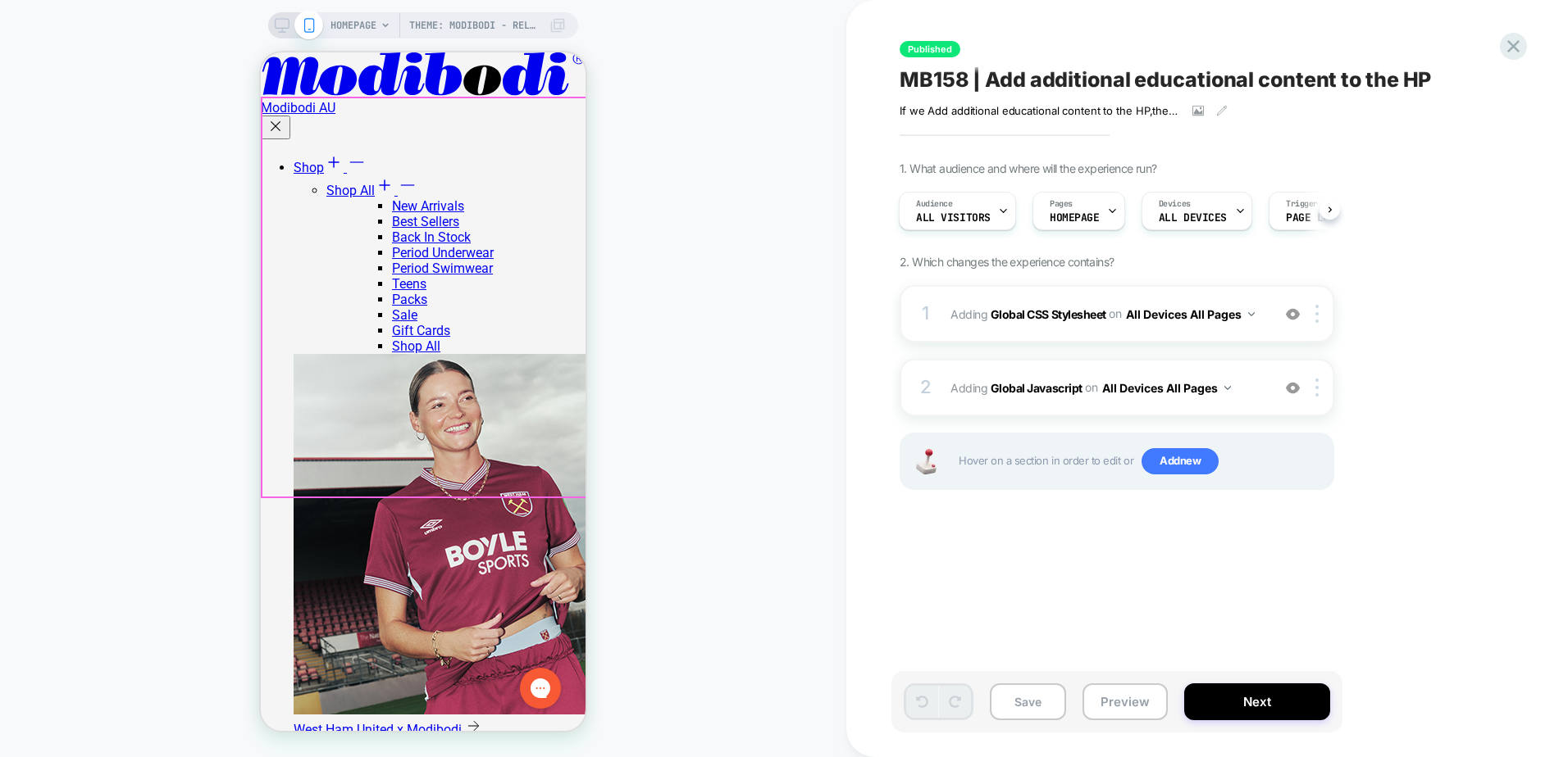
scroll to position [492, 0]
click at [1036, 323] on span "Adding Global CSS Stylesheet on All Devices All Pages" at bounding box center [1106, 314] width 312 height 24
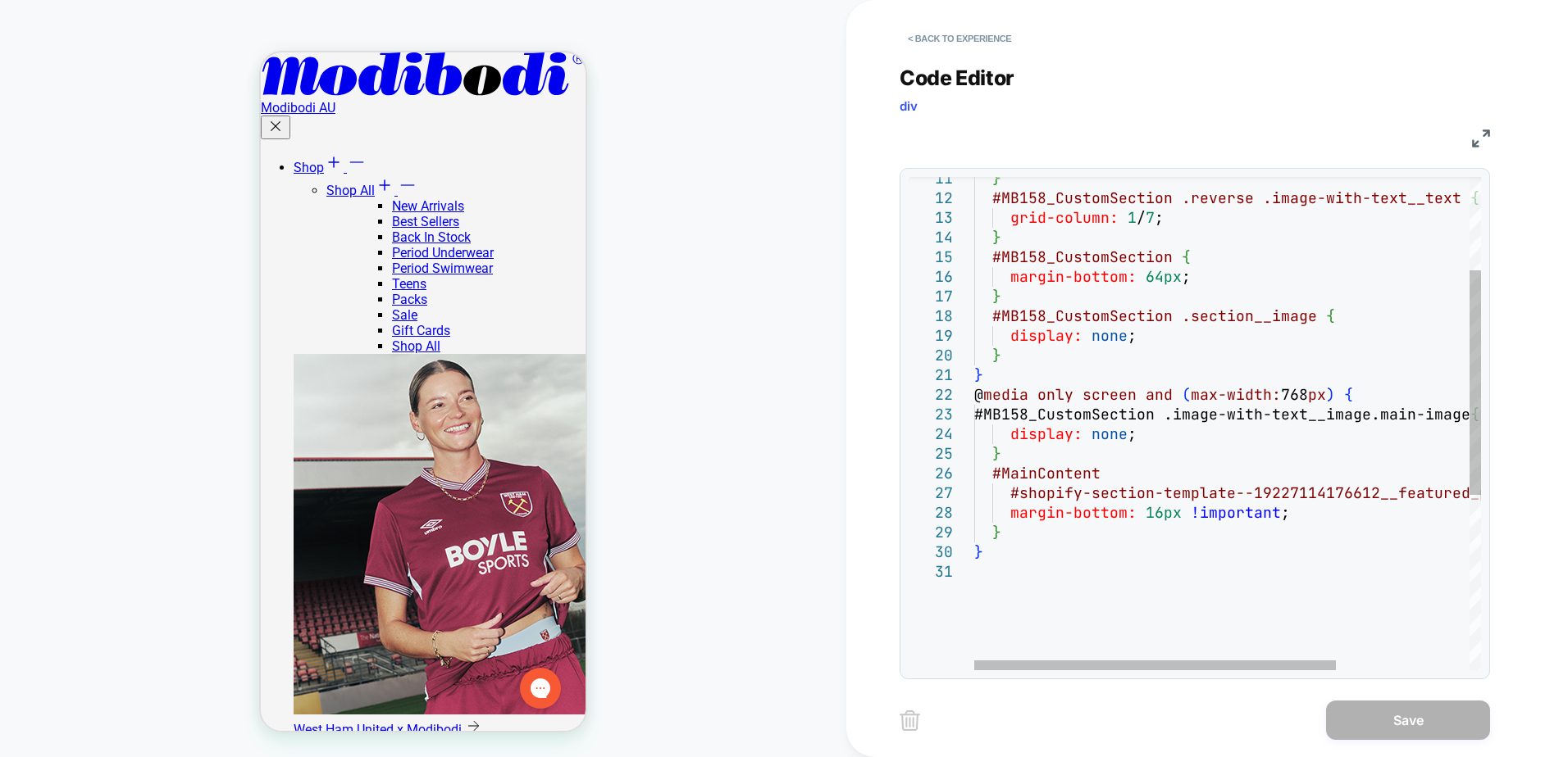
click at [1131, 473] on div "} #MB158_CustomSection .reverse .image-with-text__text { grid-column: 1 / 7 ; }…" at bounding box center [1320, 514] width 693 height 1083
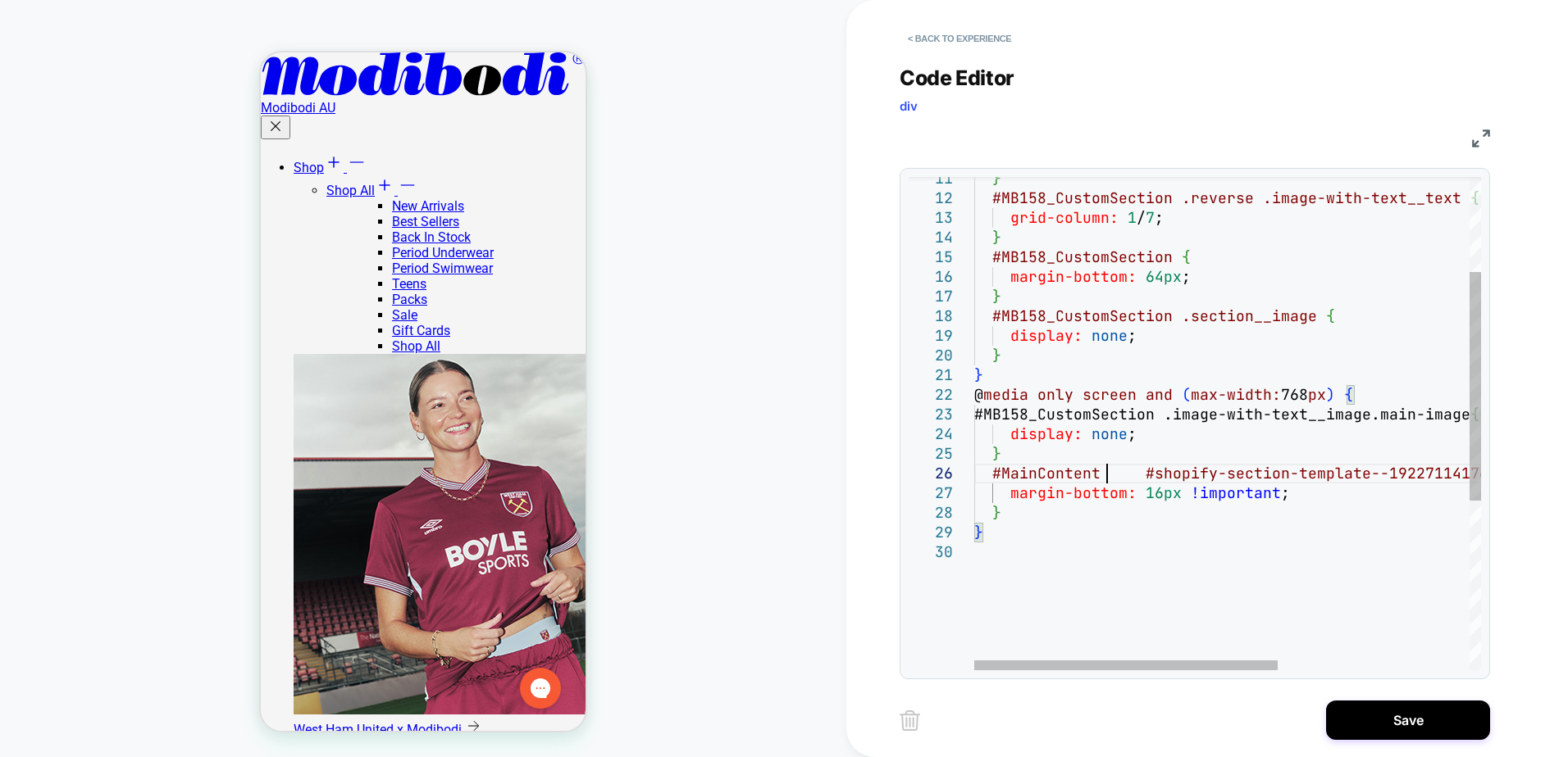
scroll to position [98, 133]
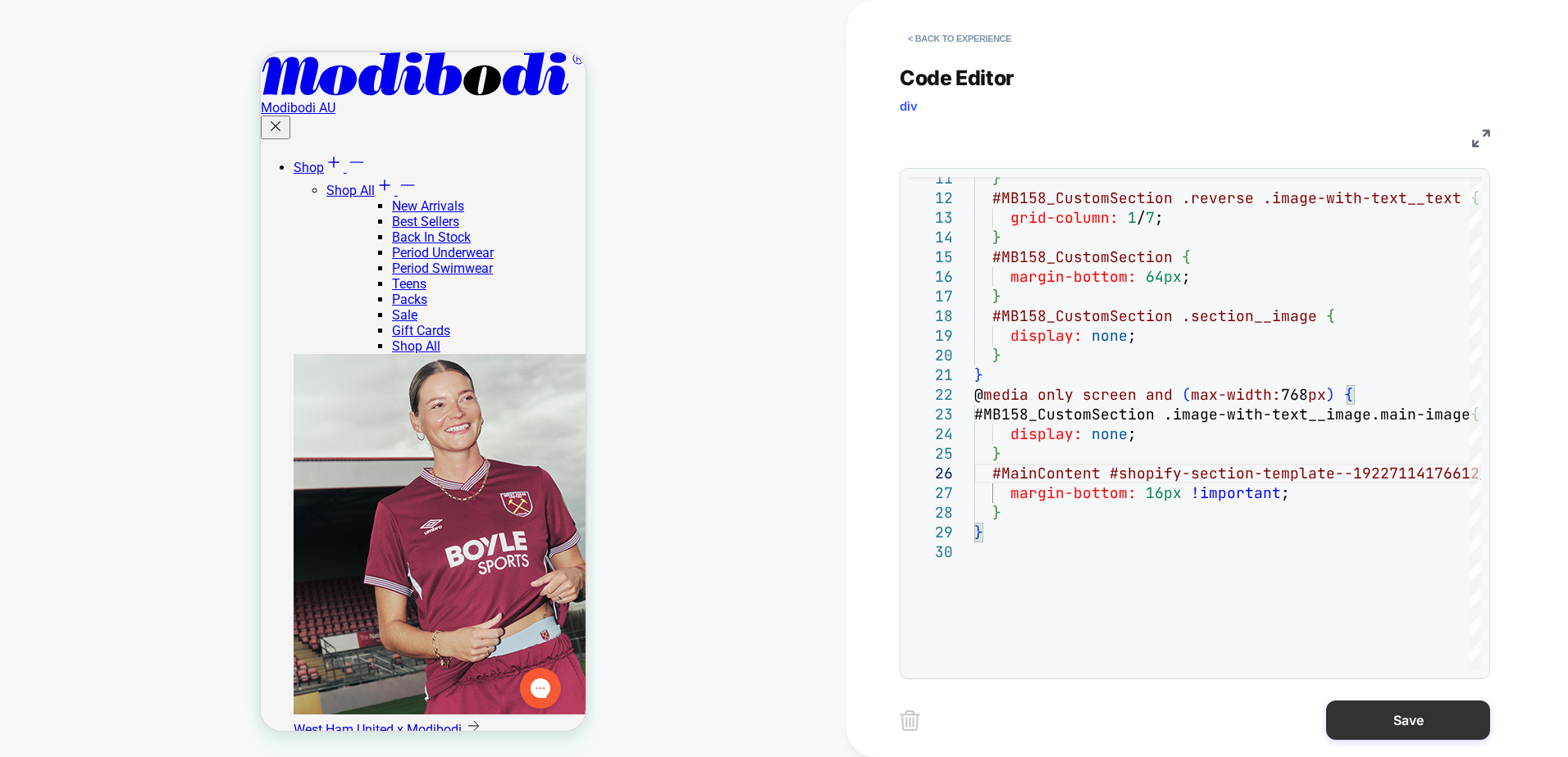
type textarea "**********"
click at [1389, 728] on button "Save" at bounding box center [1407, 720] width 164 height 40
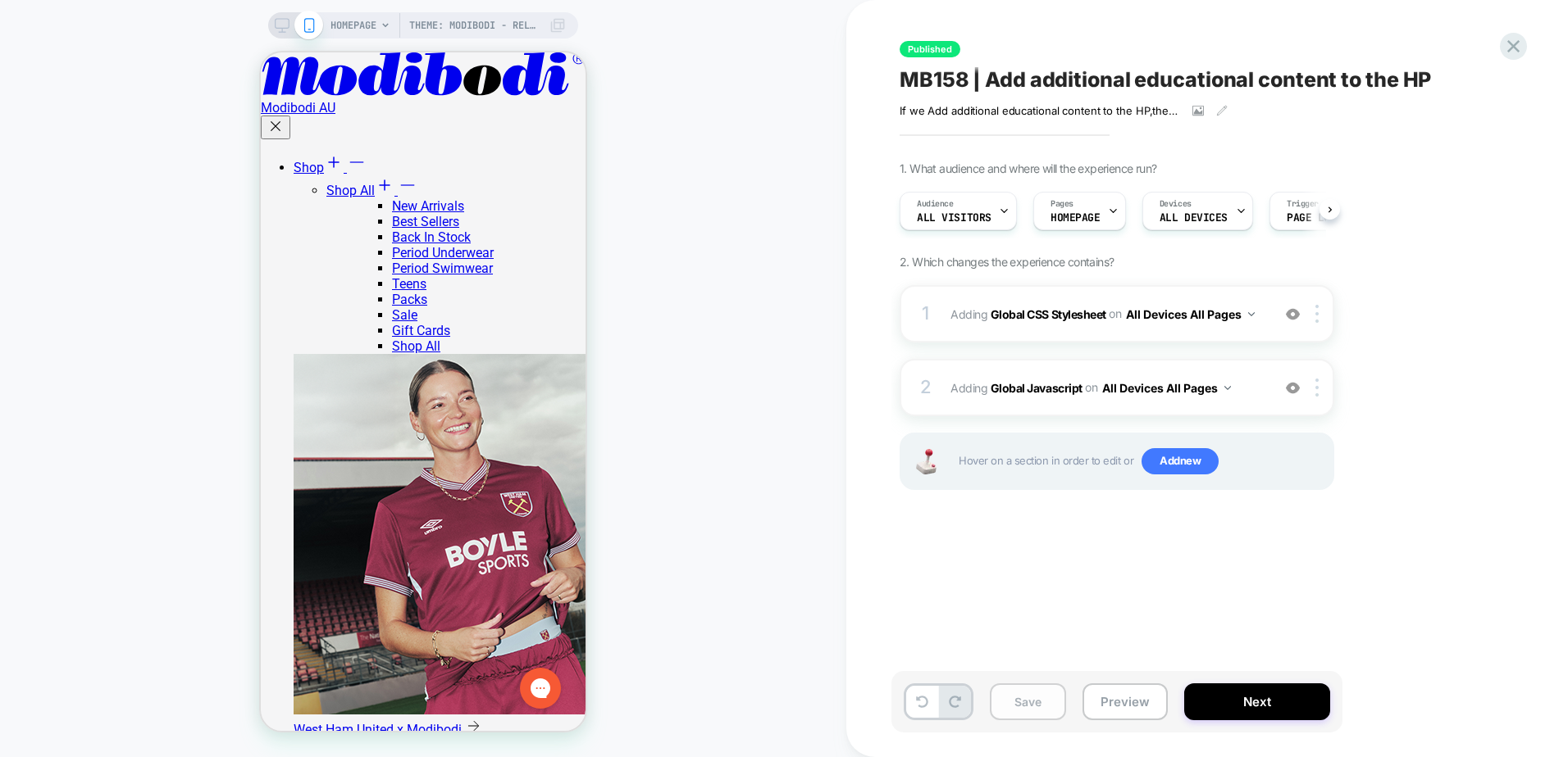
scroll to position [0, 1]
click at [1017, 708] on button "Save" at bounding box center [1028, 701] width 77 height 37
click at [1073, 333] on div "1 Adding Global CSS Stylesheet on All Devices All Pages Add Before Add After Ta…" at bounding box center [1117, 314] width 434 height 57
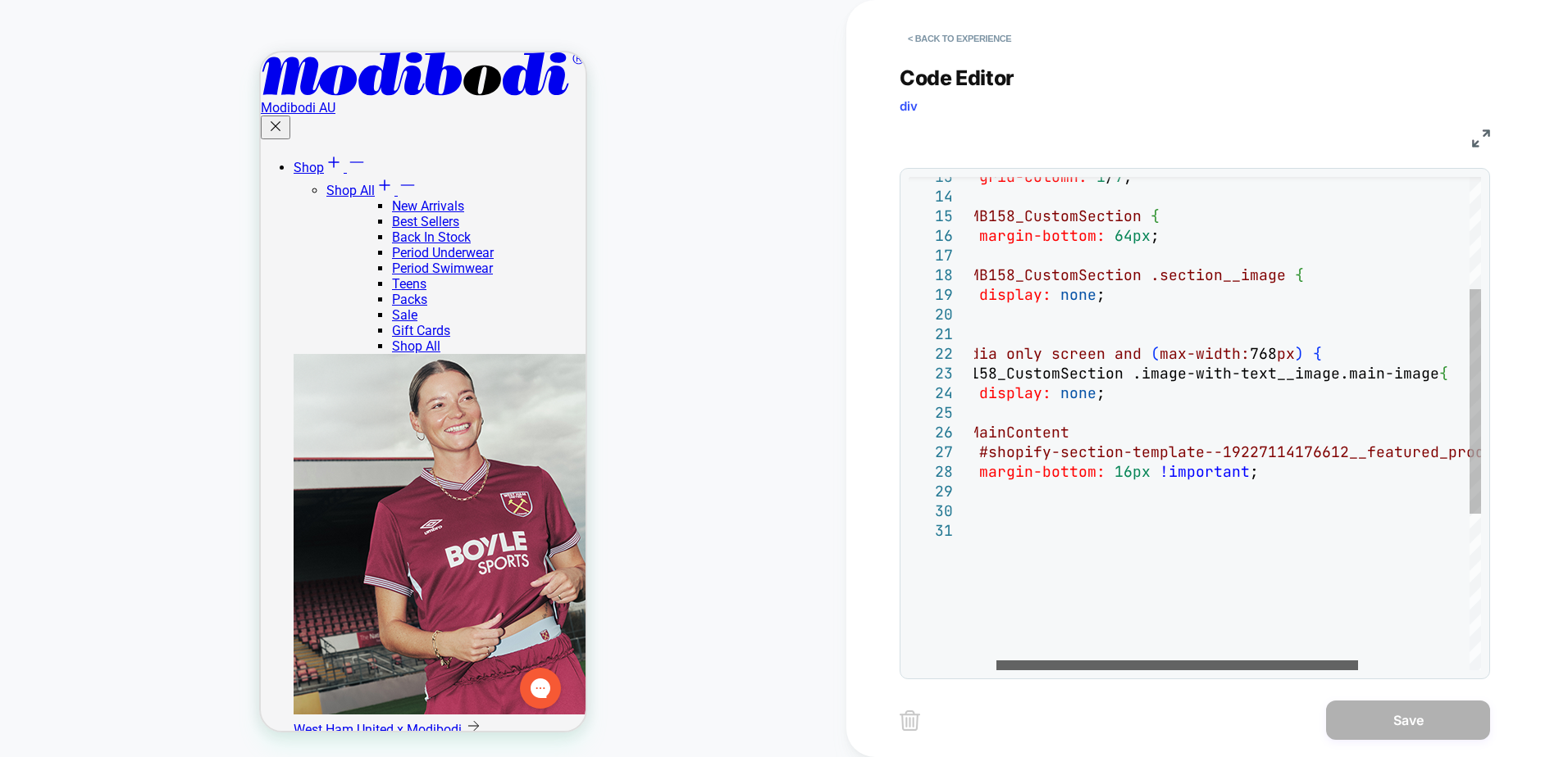
click at [1130, 661] on div at bounding box center [1177, 665] width 362 height 10
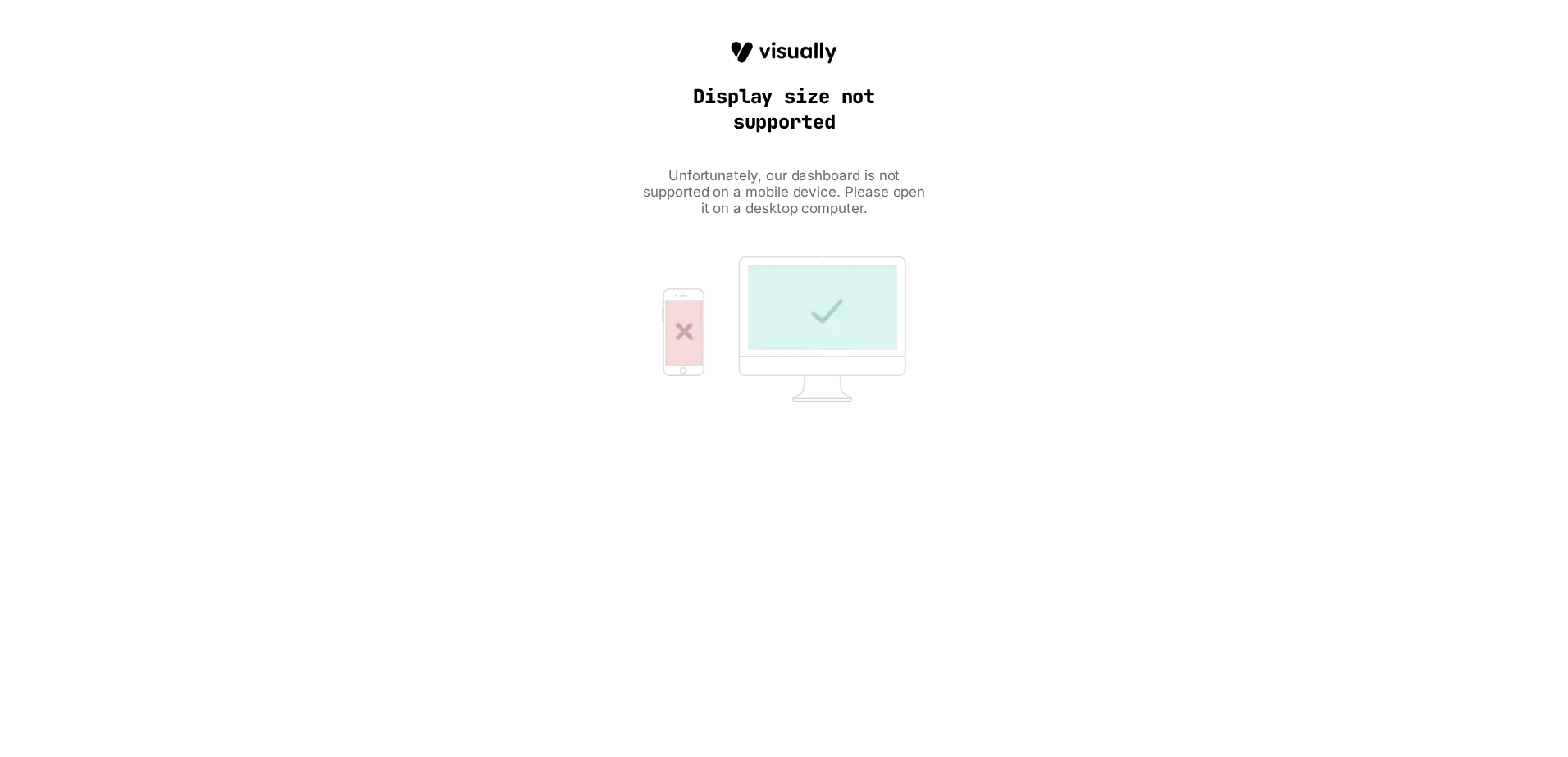
scroll to position [0, 0]
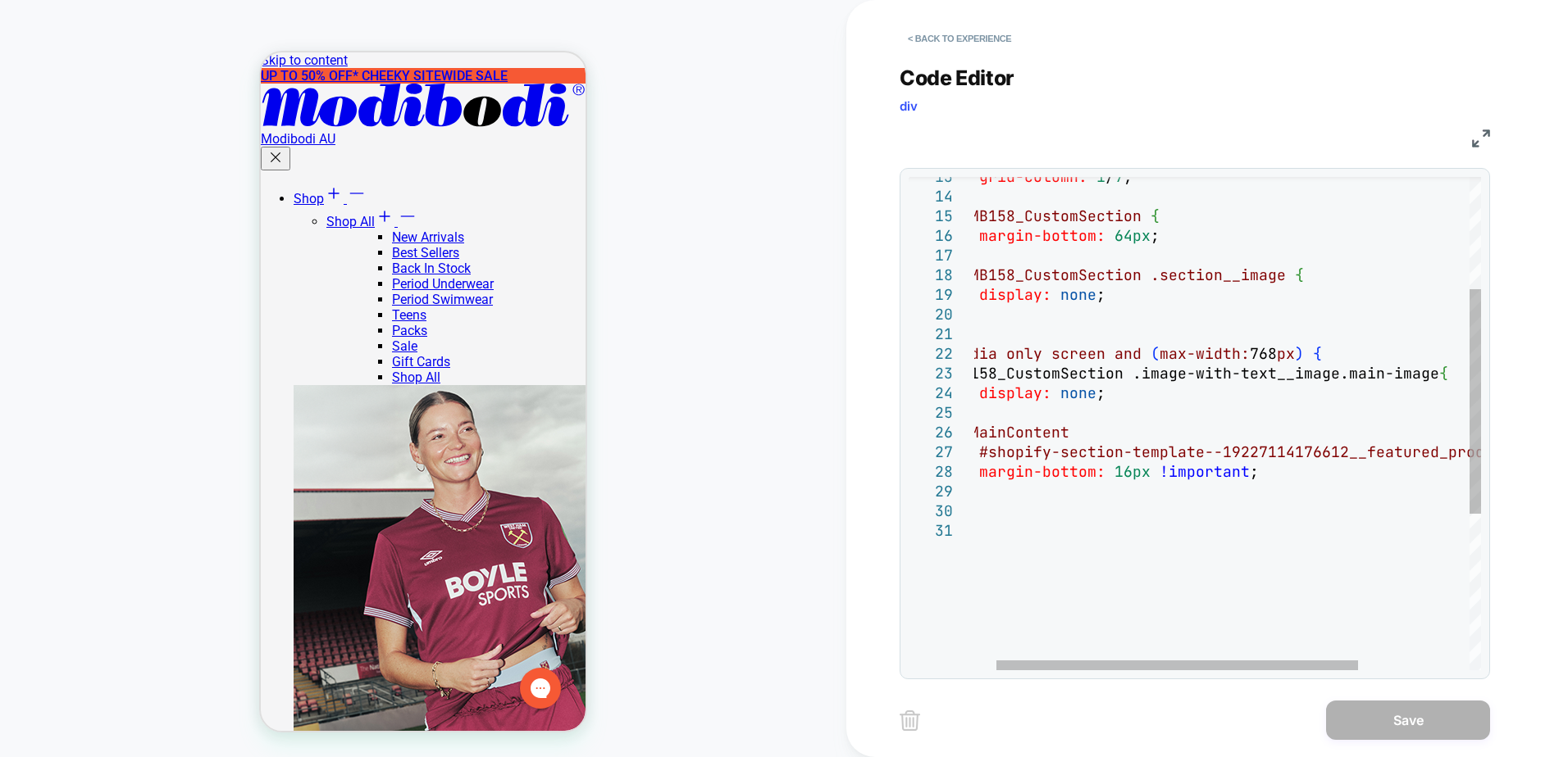
click at [1098, 437] on div "grid-column: 1 / 7 ; } #MB158_CustomSection { margin-bottom: 64px ; } #MB158_Cu…" at bounding box center [1289, 473] width 693 height 1083
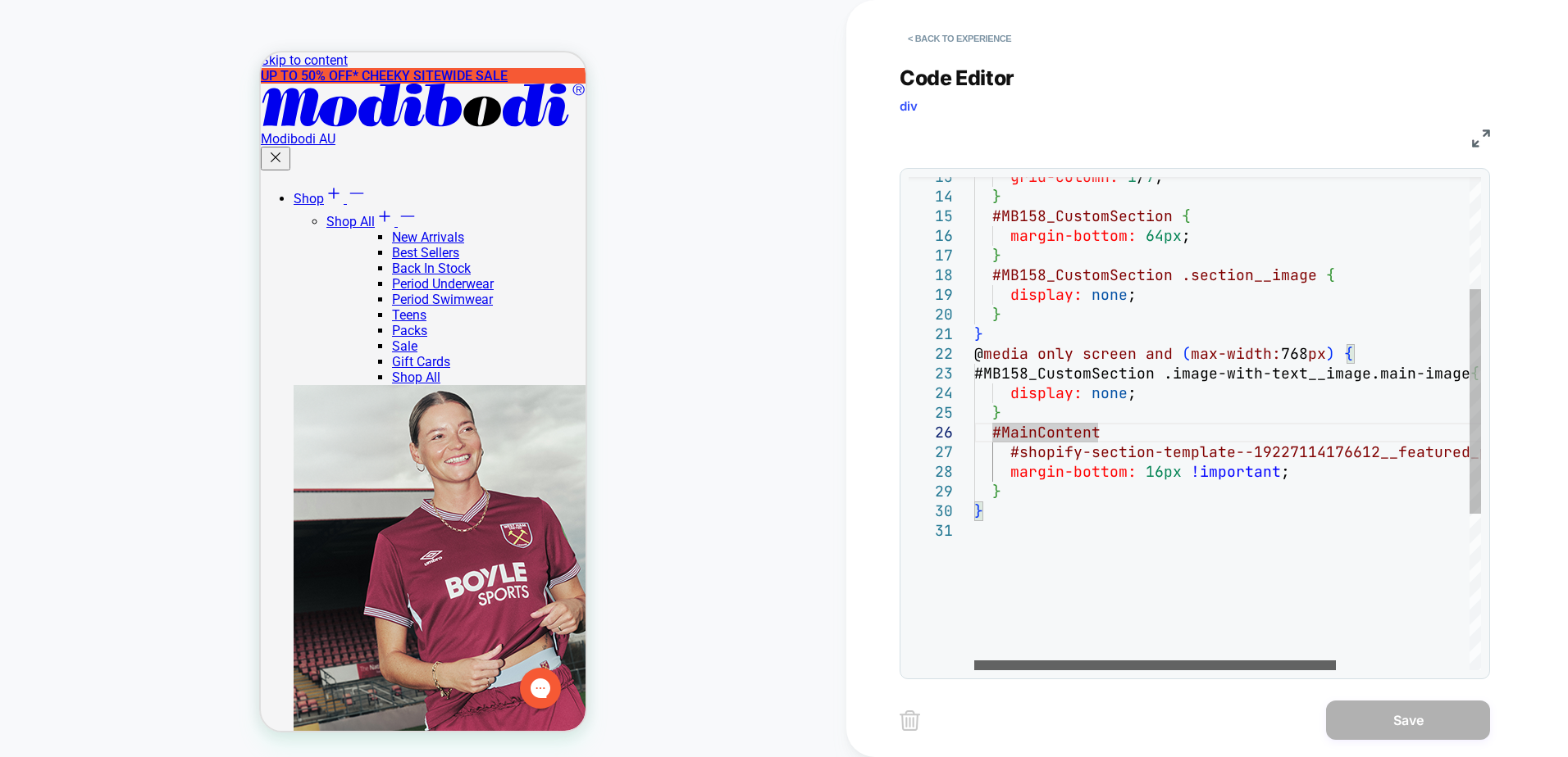
click at [974, 660] on div at bounding box center [1155, 665] width 362 height 10
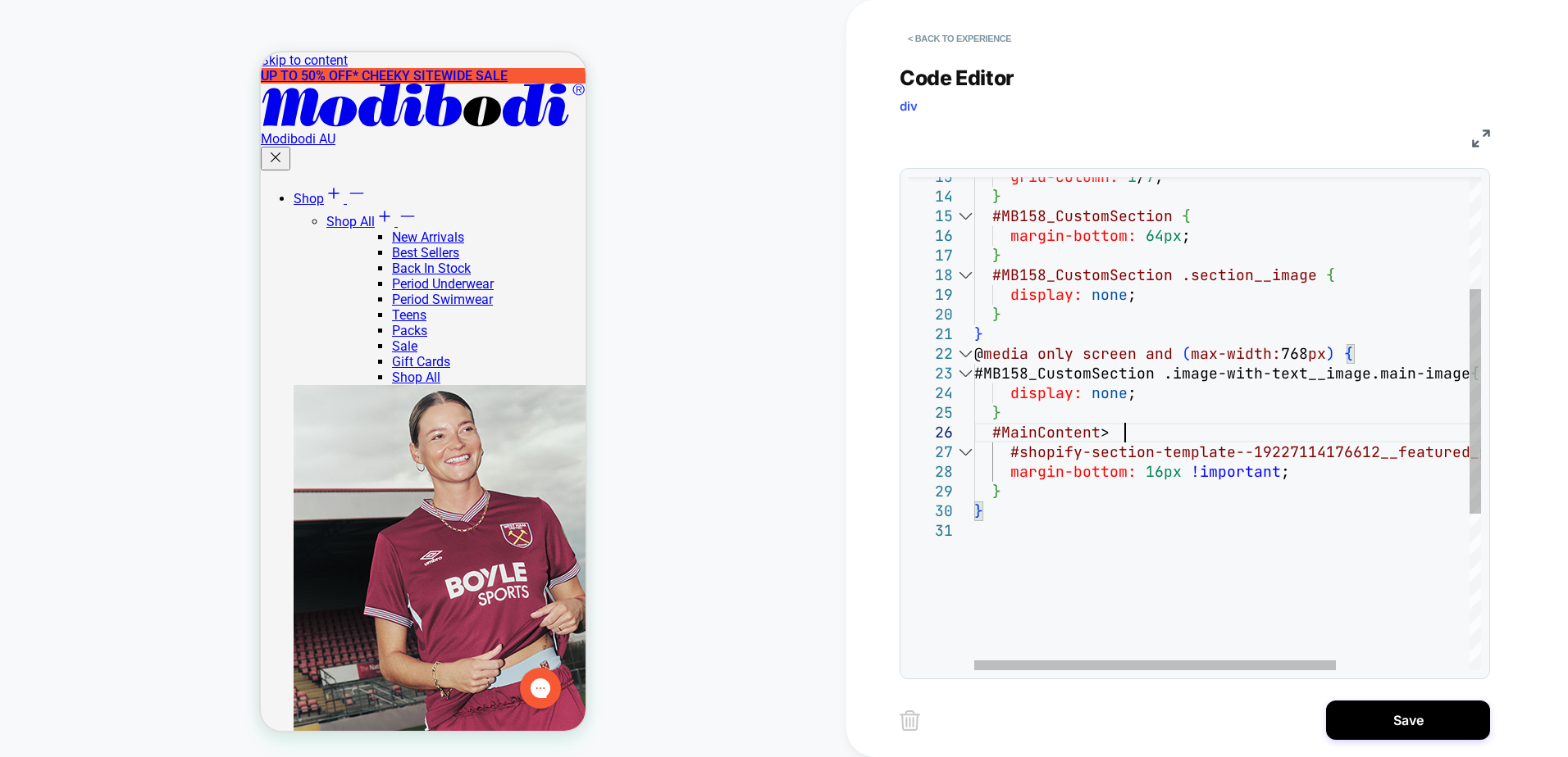
scroll to position [98, 149]
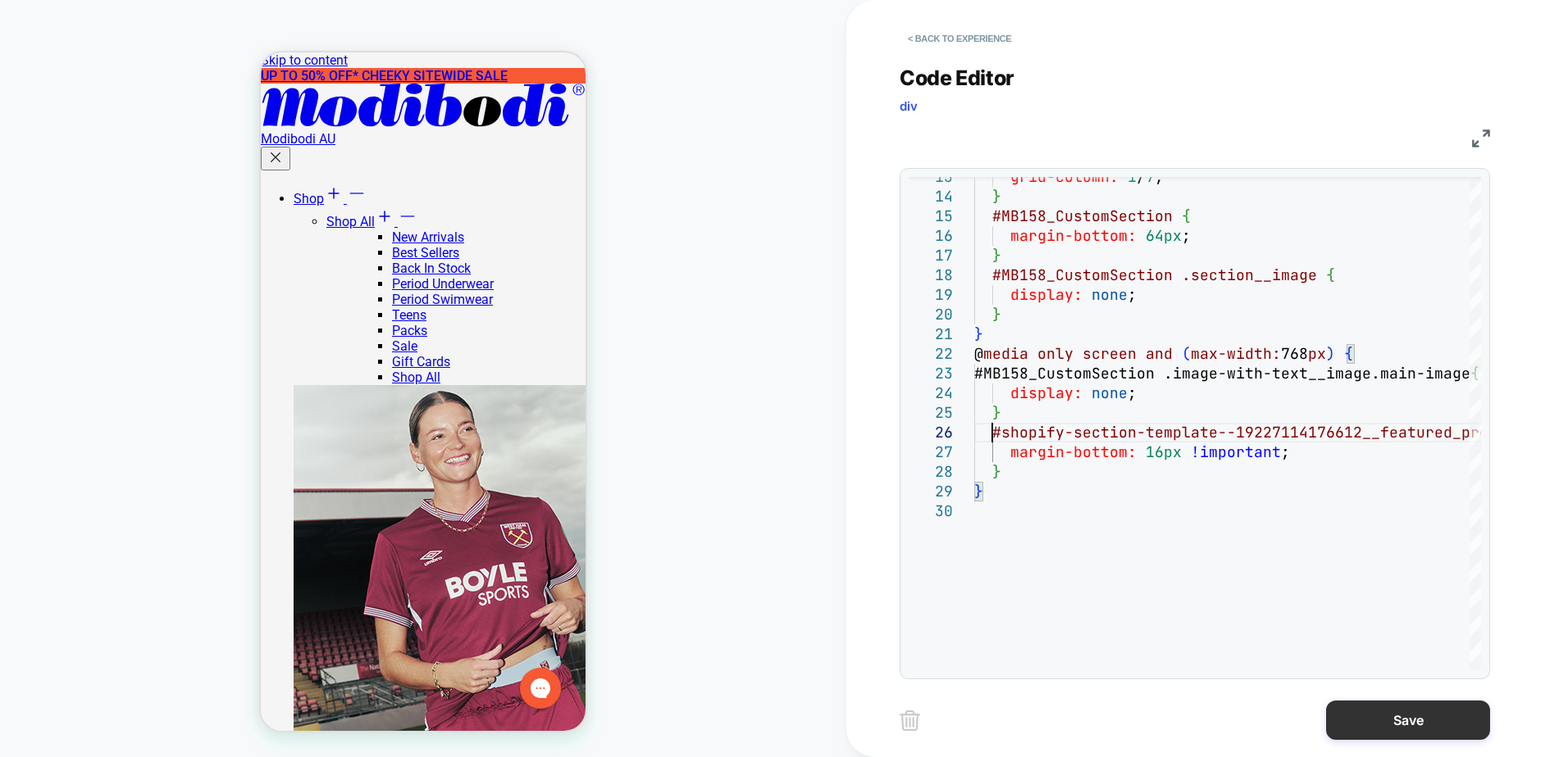
type textarea "**********"
drag, startPoint x: 1432, startPoint y: 725, endPoint x: 1091, endPoint y: 723, distance: 341.0
click at [1091, 723] on div "Save" at bounding box center [1194, 720] width 590 height 41
click at [1420, 717] on button "Save" at bounding box center [1407, 720] width 164 height 40
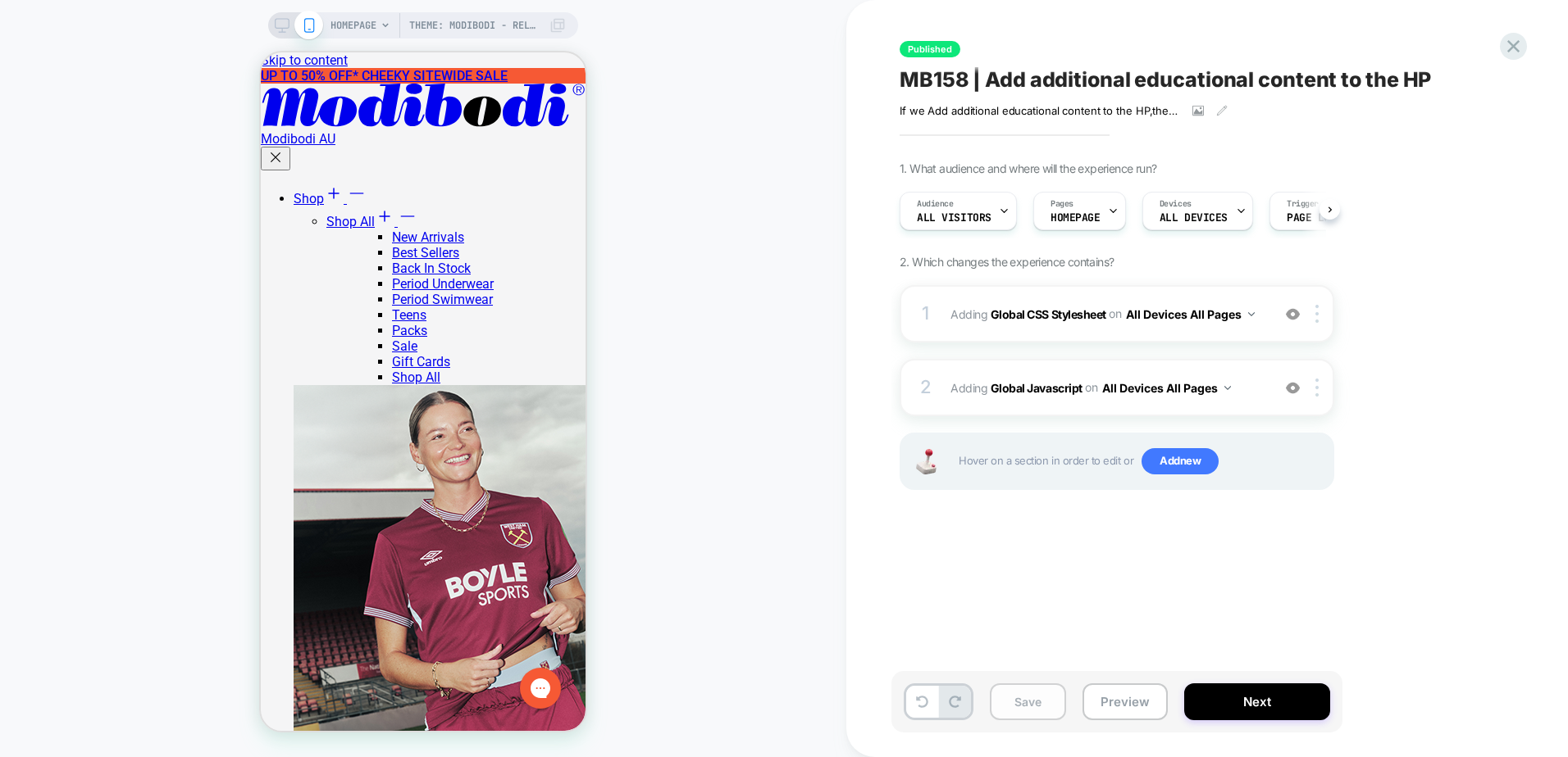
click at [1044, 697] on button "Save" at bounding box center [1028, 701] width 77 height 37
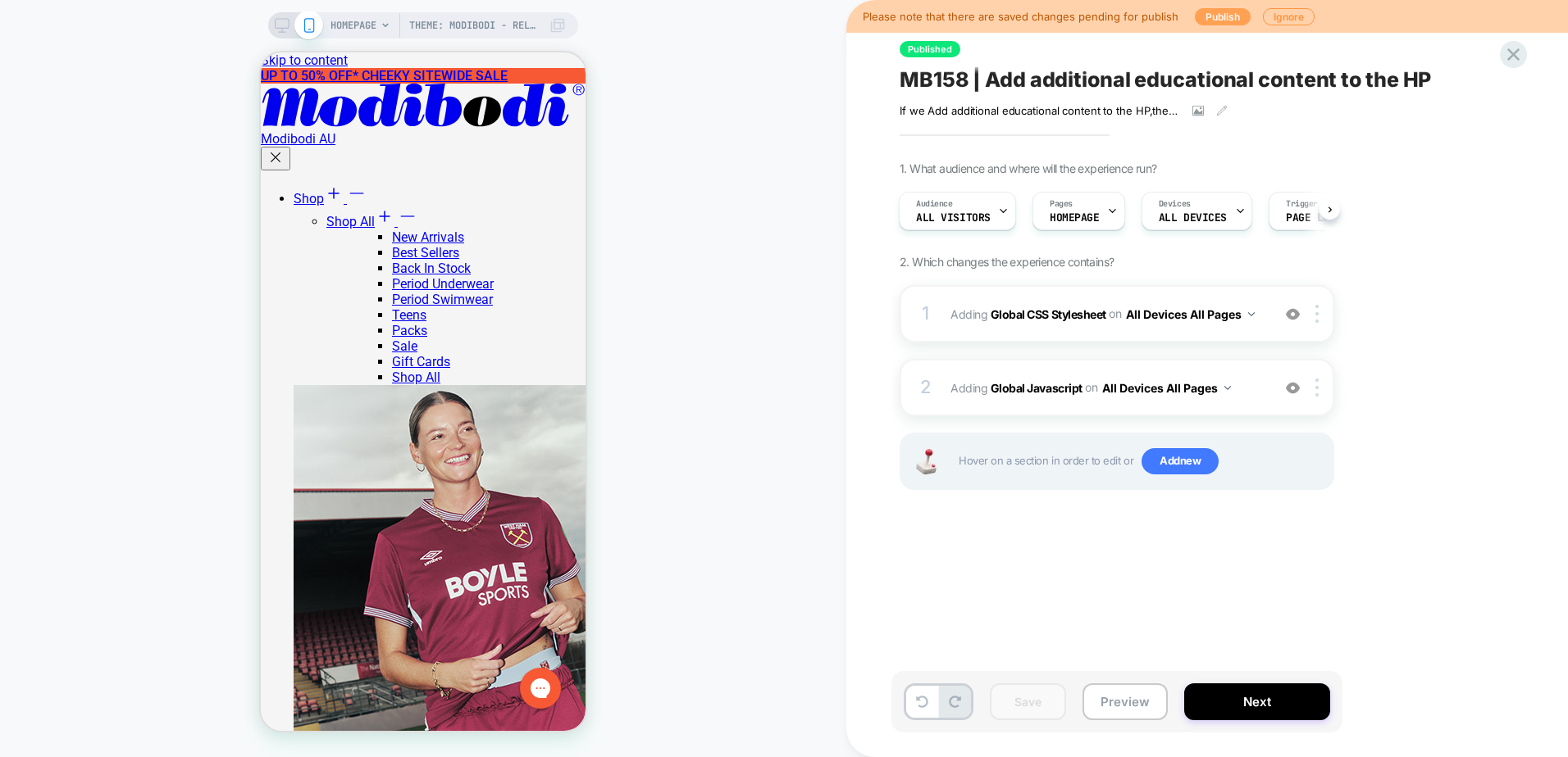
click at [1223, 16] on button "Publish" at bounding box center [1222, 17] width 56 height 17
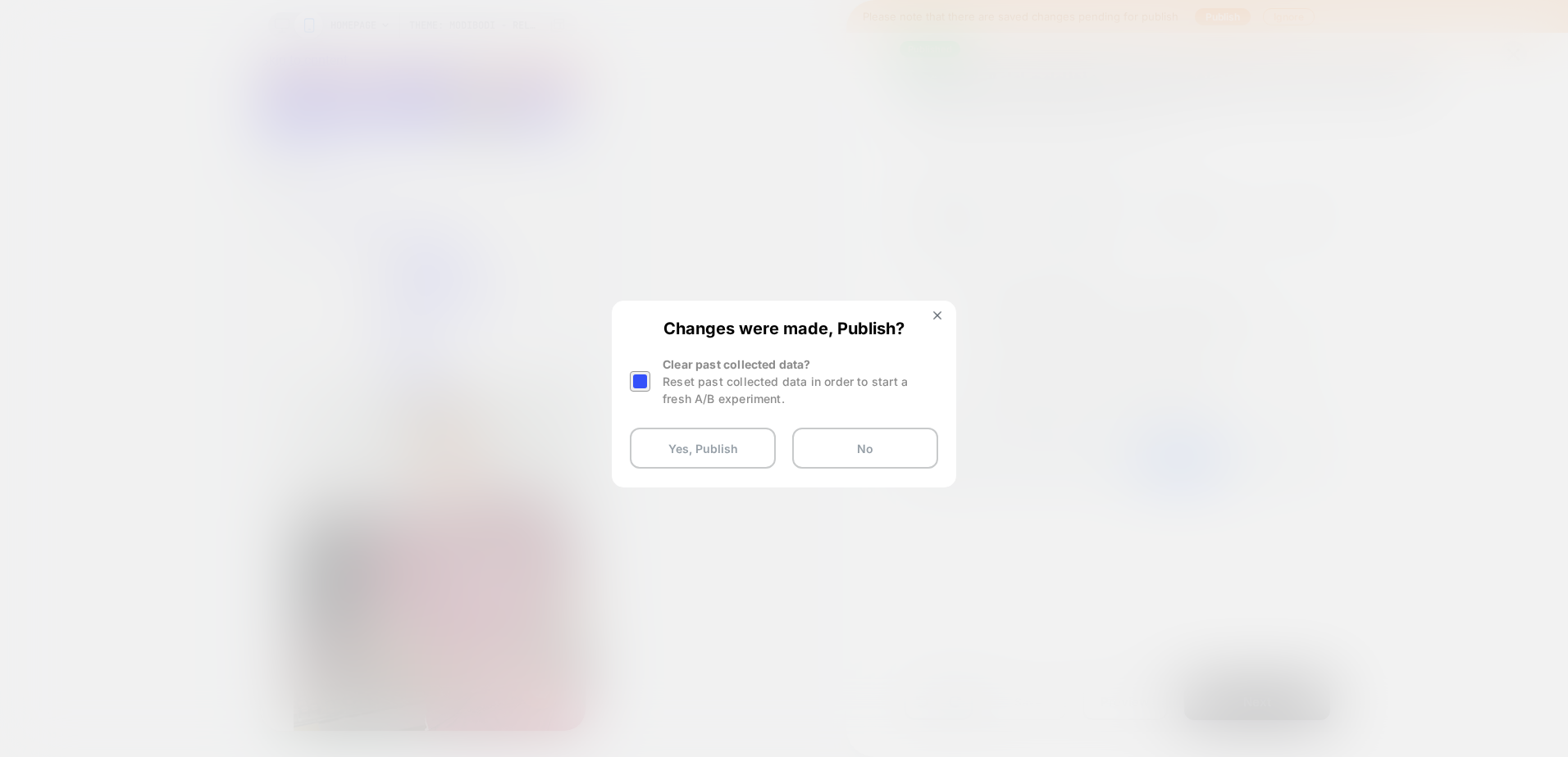
click at [640, 379] on div at bounding box center [640, 381] width 20 height 20
click at [699, 459] on button "Yes, Publish" at bounding box center [702, 448] width 146 height 41
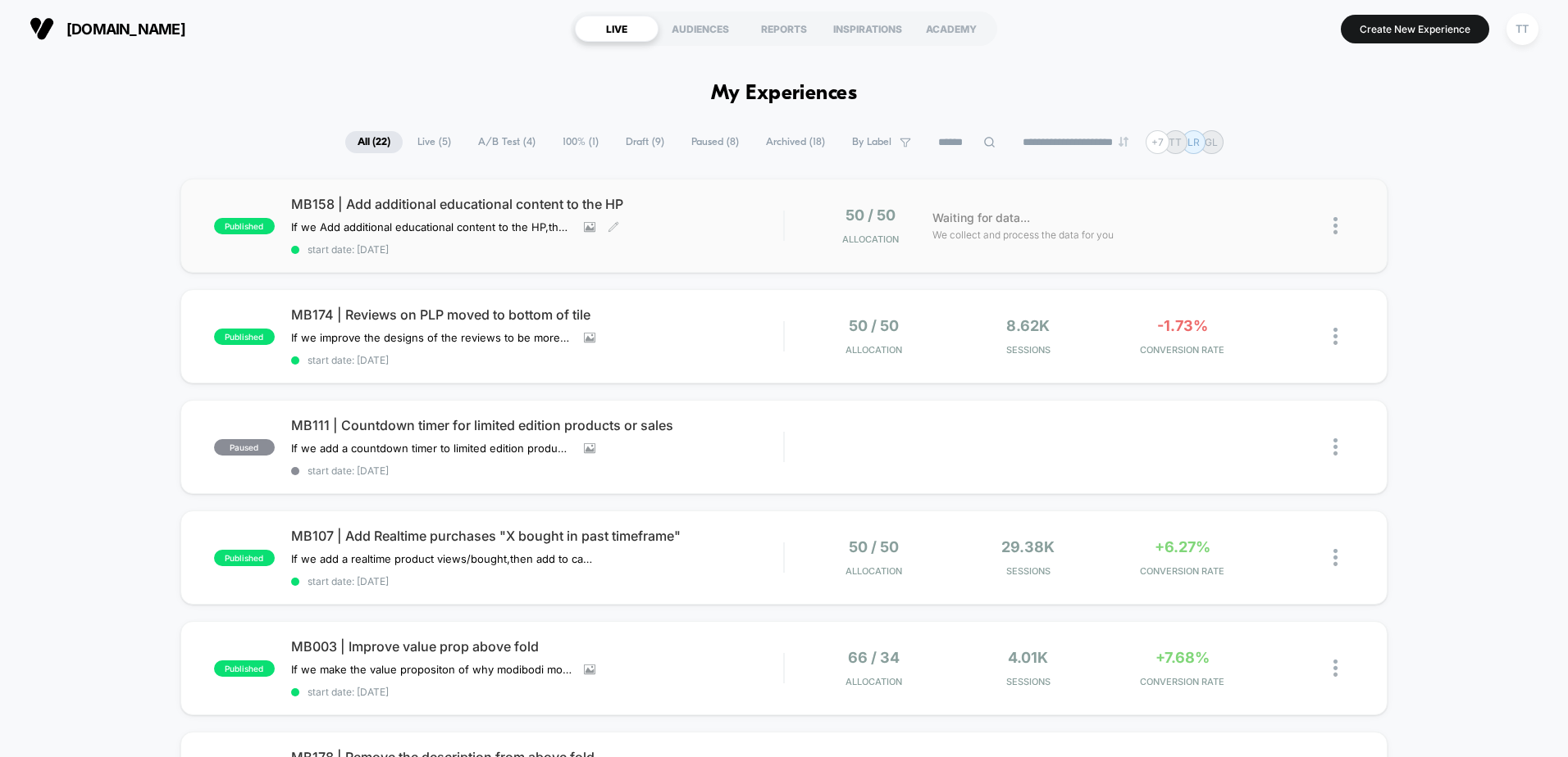
click at [768, 241] on div "MB158 | Add additional educational content to the HP If we Add additional educa…" at bounding box center [537, 225] width 492 height 60
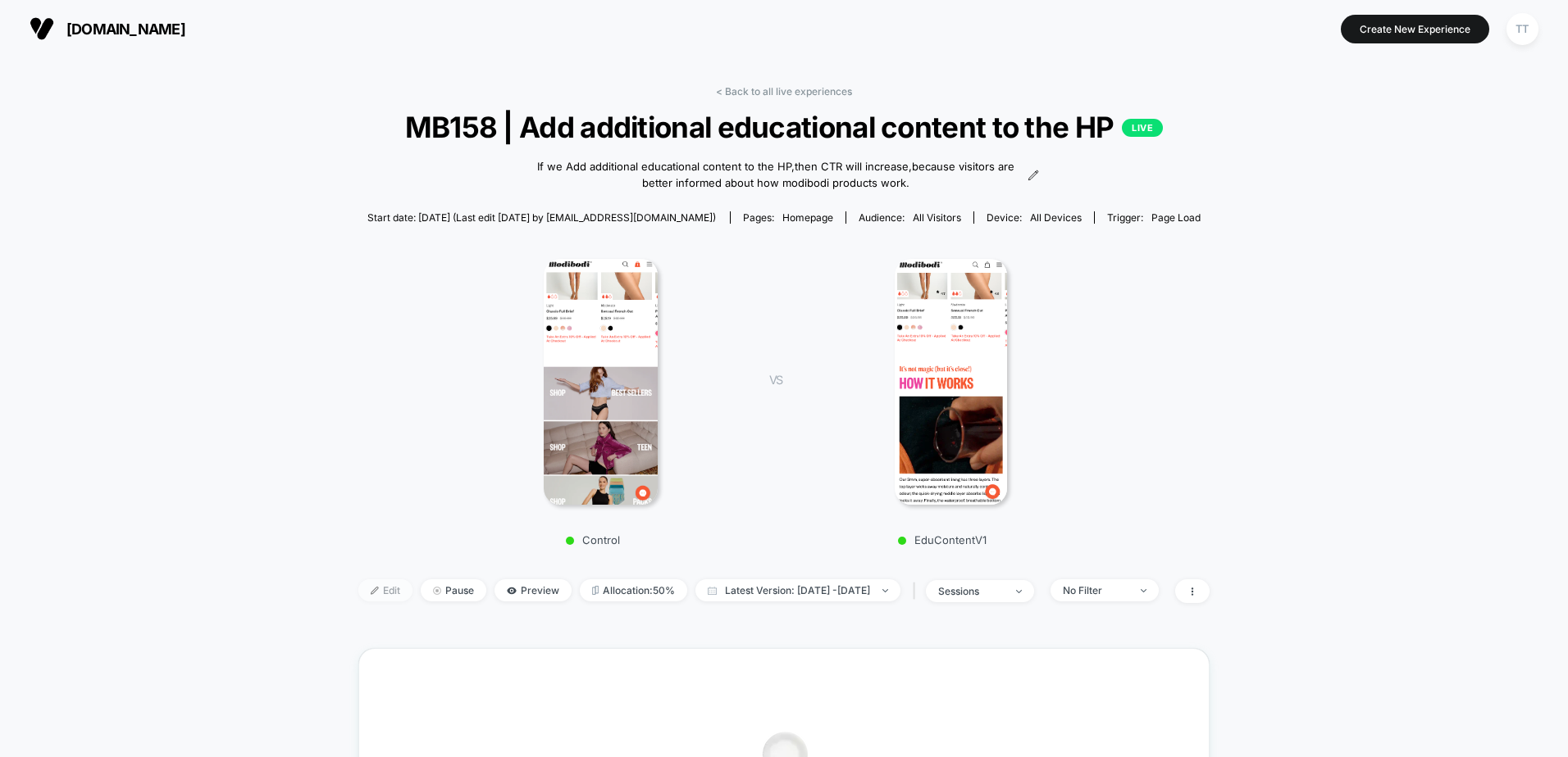
click at [360, 597] on span "Edit" at bounding box center [385, 590] width 54 height 22
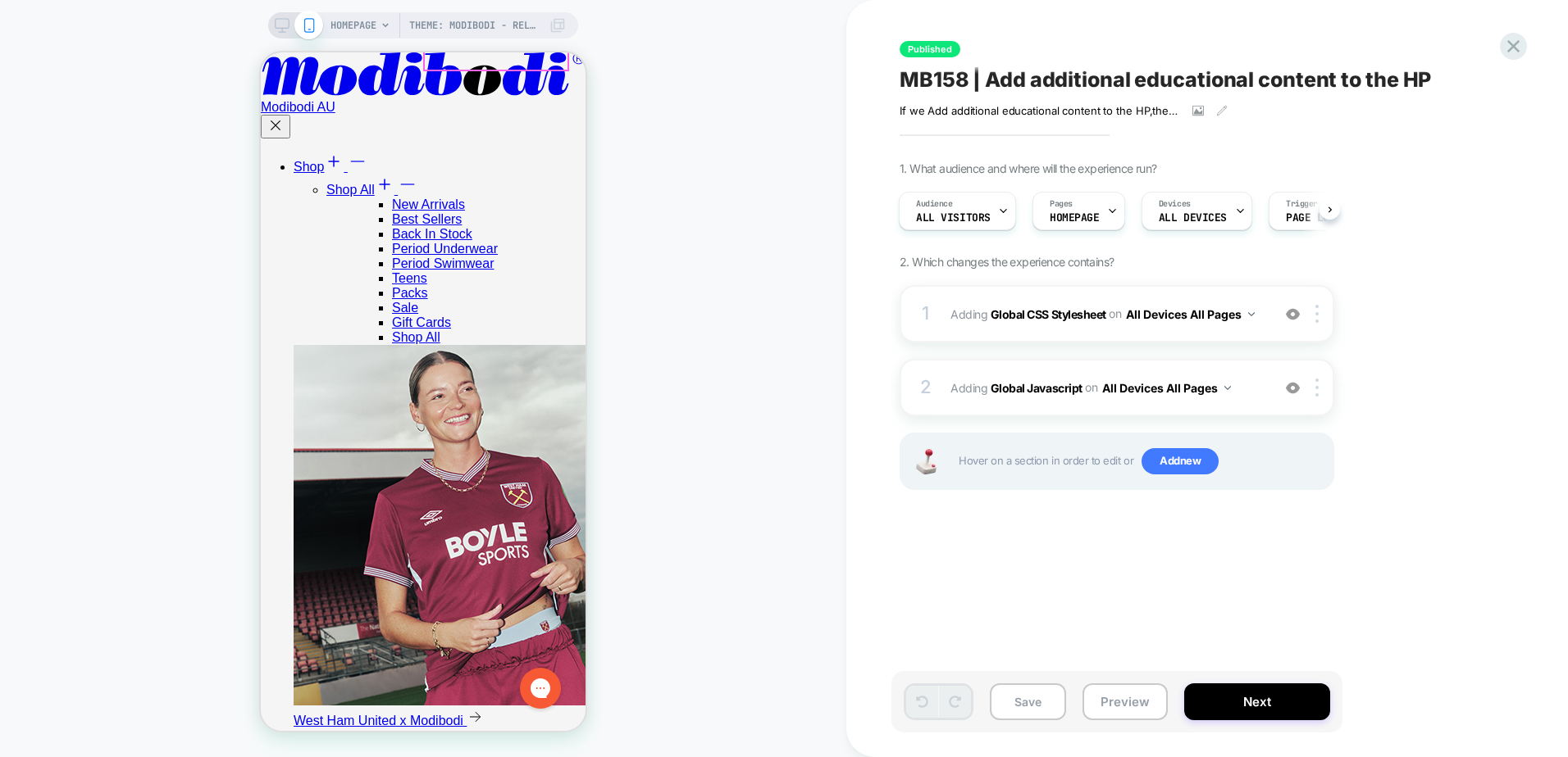
scroll to position [1065, 0]
